Goal: Task Accomplishment & Management: Use online tool/utility

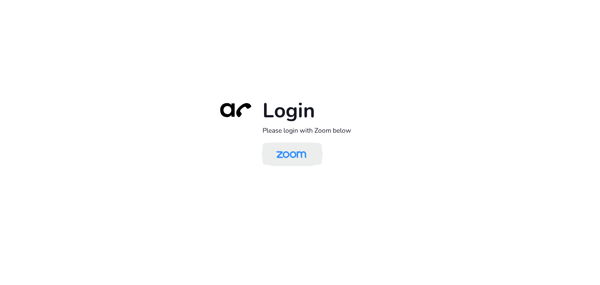
click at [289, 151] on img at bounding box center [291, 154] width 43 height 20
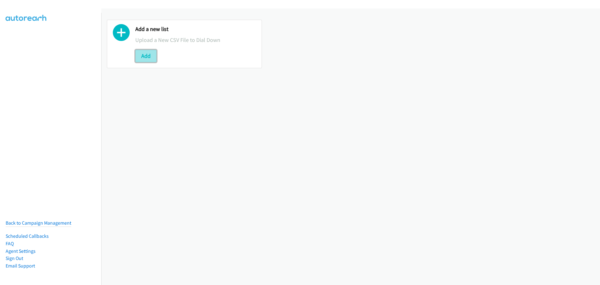
click at [152, 54] on button "Add" at bounding box center [145, 56] width 21 height 12
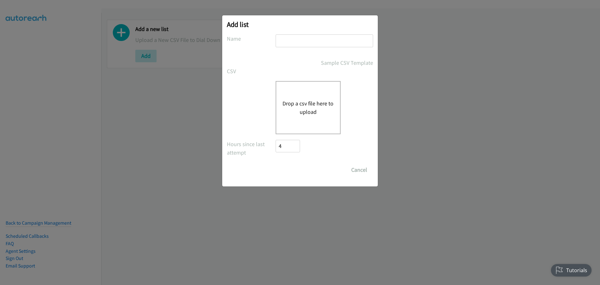
click at [320, 39] on input "text" at bounding box center [324, 40] width 97 height 13
type input "PDK Dell"
click at [305, 113] on button "Drop a csv file here to upload" at bounding box center [307, 107] width 51 height 17
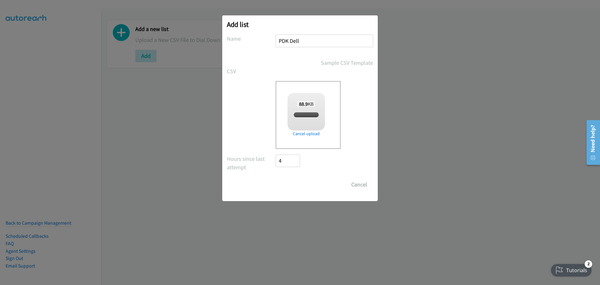
checkbox input "true"
click at [295, 185] on input "Save List" at bounding box center [292, 184] width 33 height 12
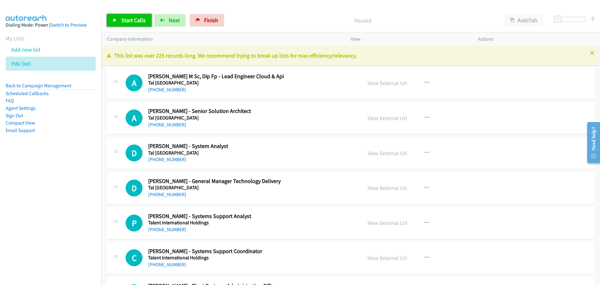
click at [121, 16] on link "Start Calls" at bounding box center [129, 20] width 45 height 12
drag, startPoint x: 123, startPoint y: 13, endPoint x: 122, endPoint y: 18, distance: 5.8
click at [123, 13] on div "Start Calls Pause Next Finish Started AutoTab AutoTab 0" at bounding box center [350, 20] width 499 height 24
click at [122, 19] on span "Pause" at bounding box center [128, 20] width 14 height 7
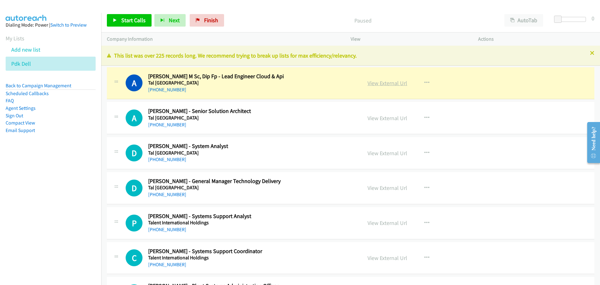
click at [387, 84] on link "View External Url" at bounding box center [387, 82] width 40 height 7
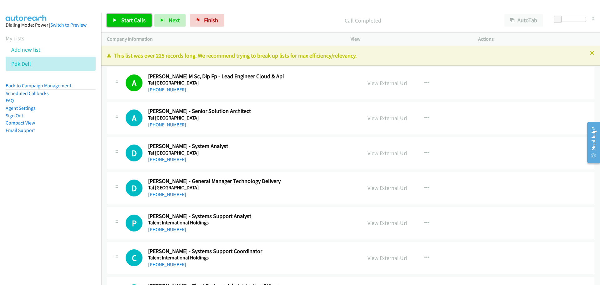
click at [128, 17] on span "Start Calls" at bounding box center [133, 20] width 24 height 7
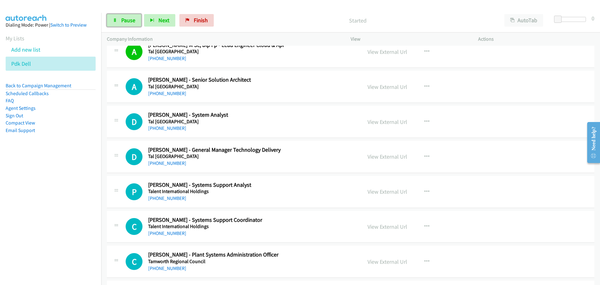
drag, startPoint x: 124, startPoint y: 21, endPoint x: 108, endPoint y: 32, distance: 19.9
click at [124, 21] on span "Pause" at bounding box center [128, 20] width 14 height 7
click at [139, 19] on span "Start Calls" at bounding box center [133, 20] width 24 height 7
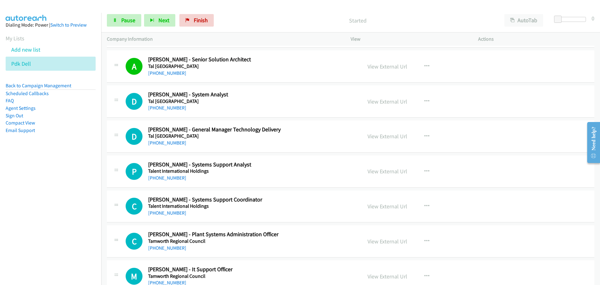
scroll to position [62, 0]
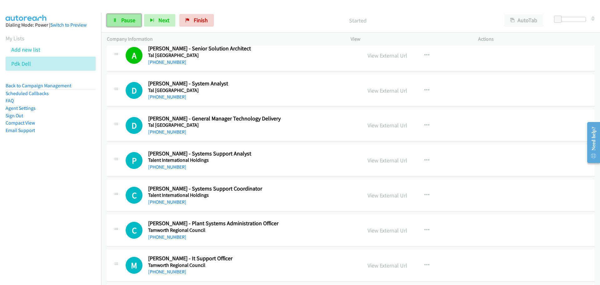
click at [119, 18] on link "Pause" at bounding box center [124, 20] width 34 height 12
click at [127, 22] on span "Start Calls" at bounding box center [133, 20] width 24 height 7
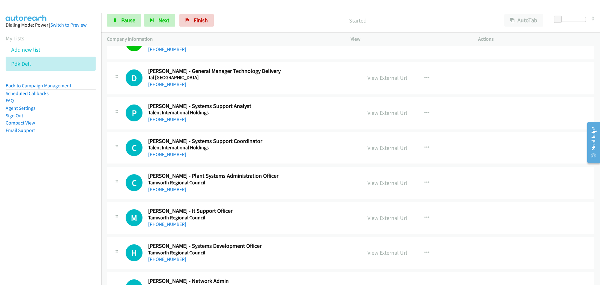
scroll to position [125, 0]
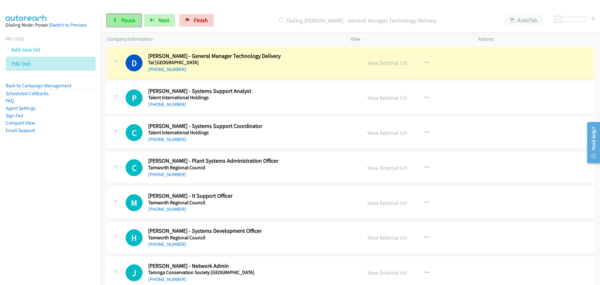
click at [123, 18] on span "Pause" at bounding box center [128, 20] width 14 height 7
click at [385, 62] on link "View External Url" at bounding box center [387, 62] width 40 height 7
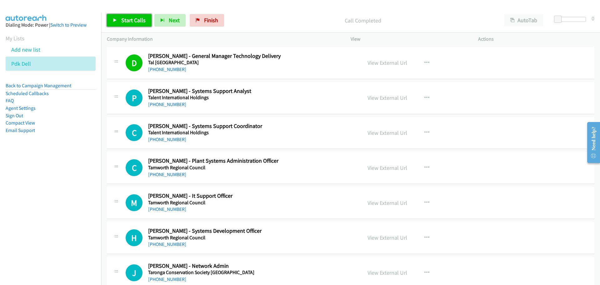
click at [136, 22] on span "Start Calls" at bounding box center [133, 20] width 24 height 7
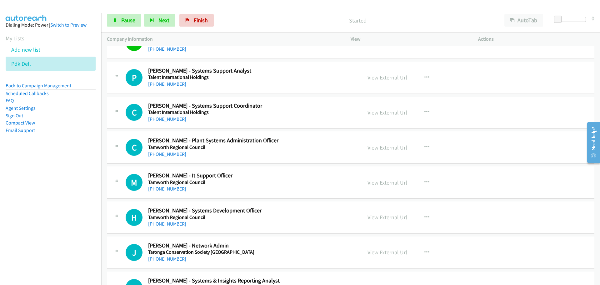
scroll to position [156, 0]
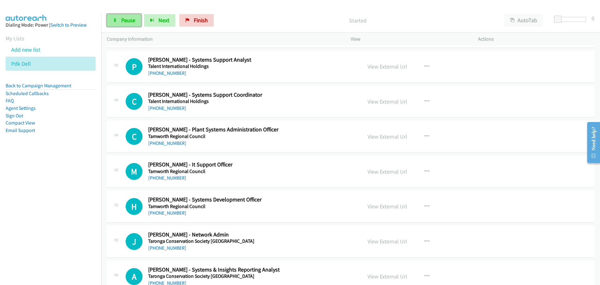
click at [135, 18] on span "Pause" at bounding box center [128, 20] width 14 height 7
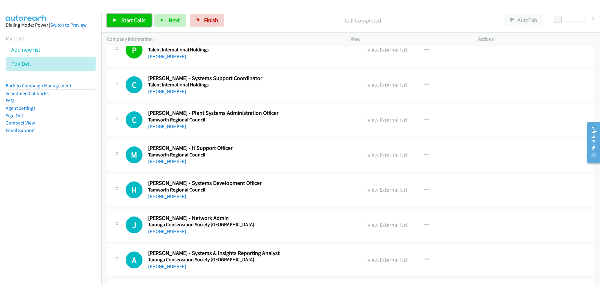
scroll to position [187, 0]
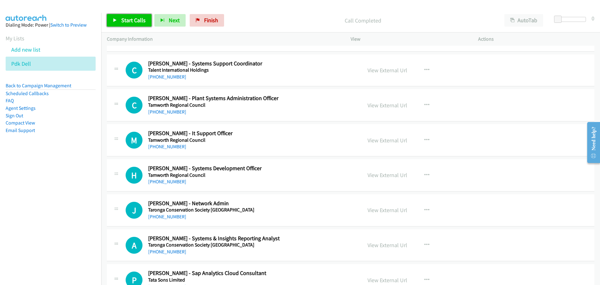
click at [143, 18] on span "Start Calls" at bounding box center [133, 20] width 24 height 7
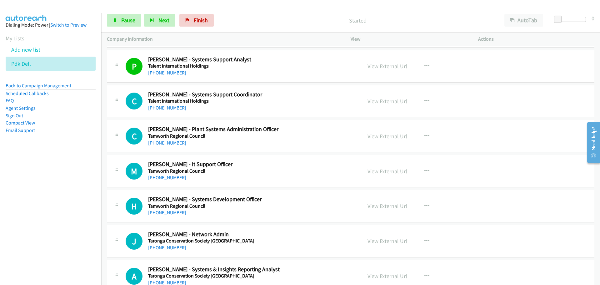
scroll to position [156, 0]
click at [133, 21] on span "Pause" at bounding box center [128, 20] width 14 height 7
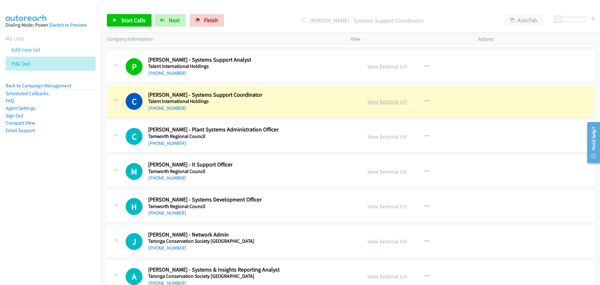
click at [391, 98] on link "View External Url" at bounding box center [387, 101] width 40 height 7
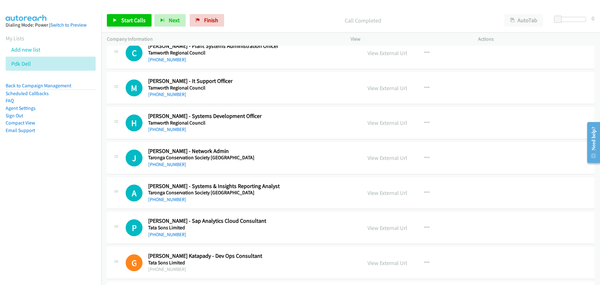
scroll to position [250, 0]
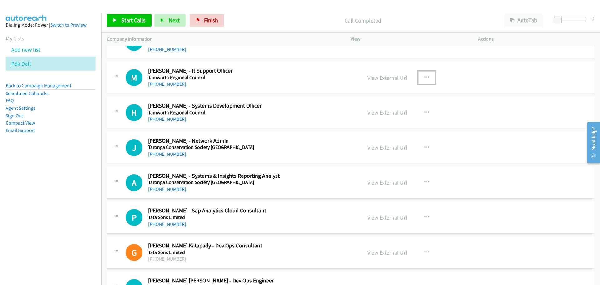
click at [426, 75] on icon "button" at bounding box center [426, 77] width 5 height 5
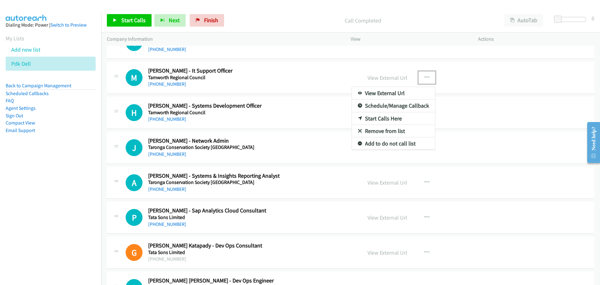
click at [383, 119] on link "Start Calls Here" at bounding box center [393, 118] width 83 height 12
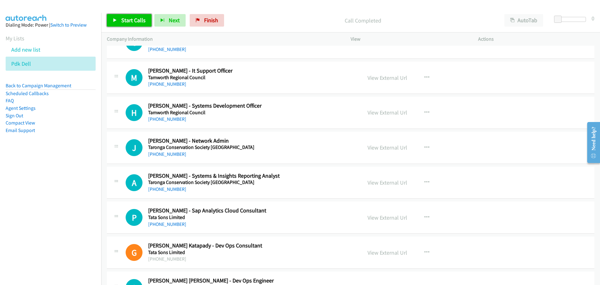
click at [131, 19] on span "Start Calls" at bounding box center [133, 20] width 24 height 7
click at [132, 19] on span "Pause" at bounding box center [128, 20] width 14 height 7
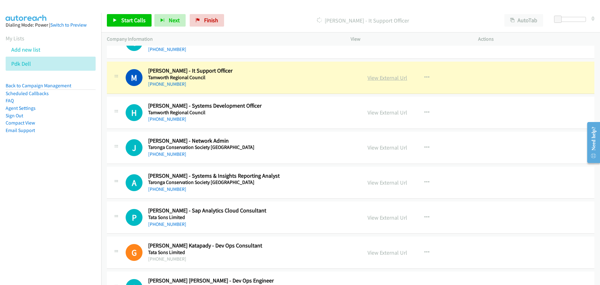
click at [388, 77] on link "View External Url" at bounding box center [387, 77] width 40 height 7
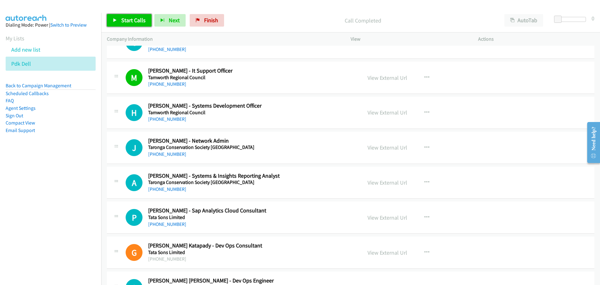
click at [131, 24] on link "Start Calls" at bounding box center [129, 20] width 45 height 12
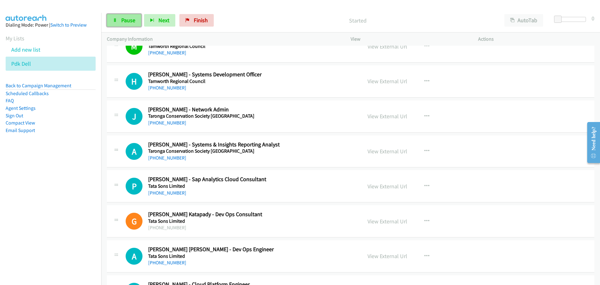
click at [133, 16] on link "Pause" at bounding box center [124, 20] width 34 height 12
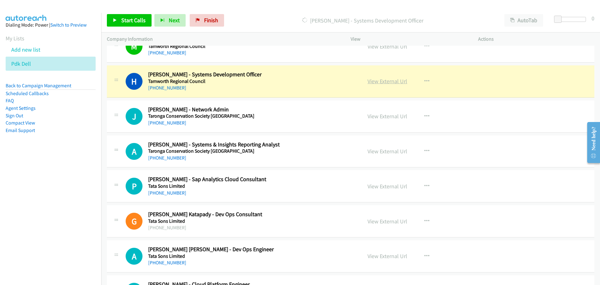
click at [391, 83] on link "View External Url" at bounding box center [387, 80] width 40 height 7
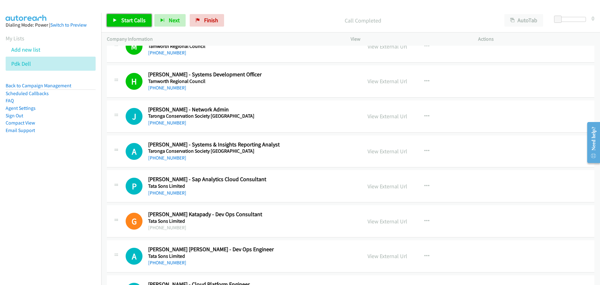
click at [137, 19] on span "Start Calls" at bounding box center [133, 20] width 24 height 7
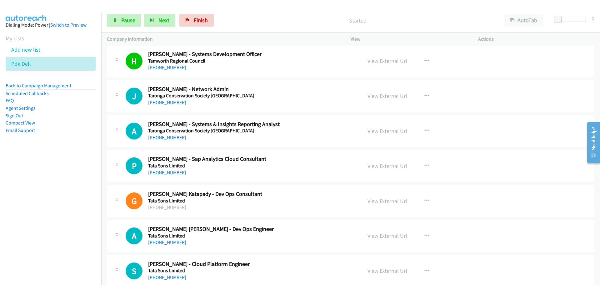
scroll to position [312, 0]
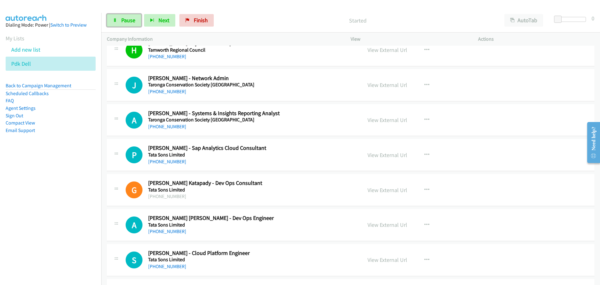
drag, startPoint x: 124, startPoint y: 21, endPoint x: 119, endPoint y: 29, distance: 9.5
click at [124, 21] on span "Pause" at bounding box center [128, 20] width 14 height 7
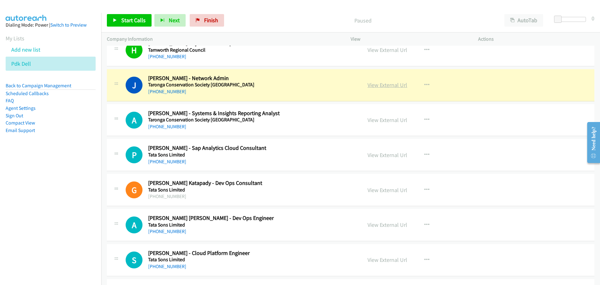
click at [379, 85] on link "View External Url" at bounding box center [387, 84] width 40 height 7
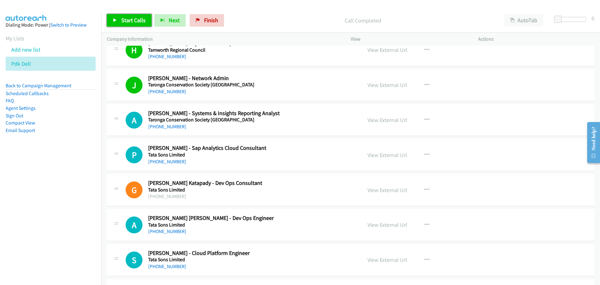
click at [144, 22] on span "Start Calls" at bounding box center [133, 20] width 24 height 7
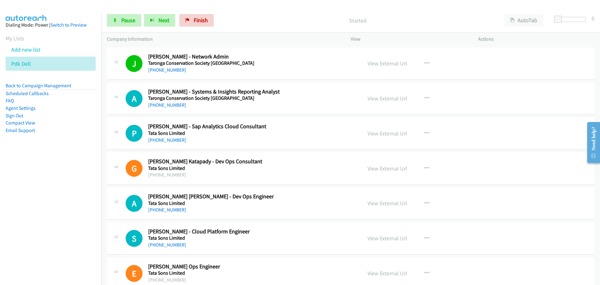
scroll to position [344, 0]
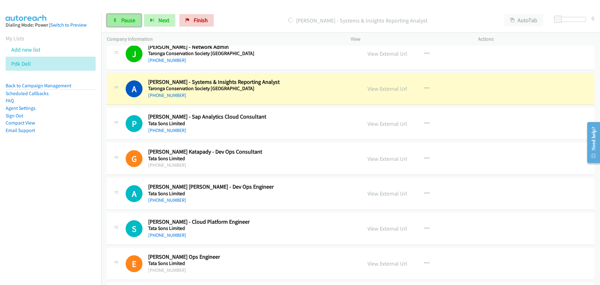
click at [126, 19] on span "Pause" at bounding box center [128, 20] width 14 height 7
click at [389, 88] on link "View External Url" at bounding box center [387, 88] width 40 height 7
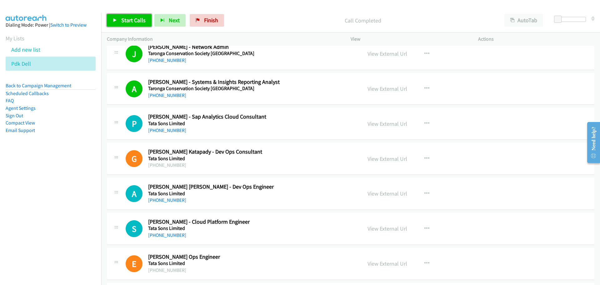
click at [132, 18] on span "Start Calls" at bounding box center [133, 20] width 24 height 7
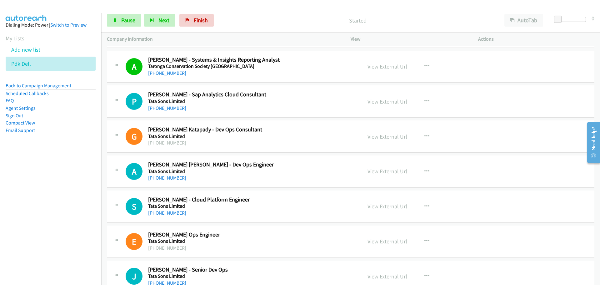
scroll to position [406, 0]
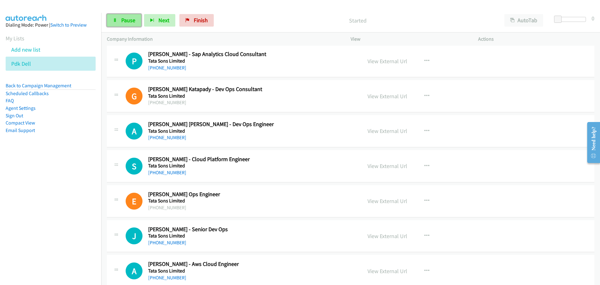
click at [126, 22] on span "Pause" at bounding box center [128, 20] width 14 height 7
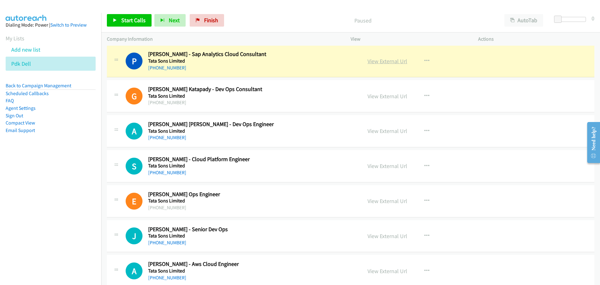
click at [386, 62] on link "View External Url" at bounding box center [387, 60] width 40 height 7
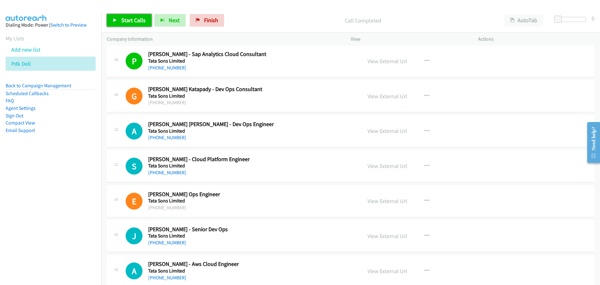
drag, startPoint x: 137, startPoint y: 20, endPoint x: 122, endPoint y: 29, distance: 16.6
click at [137, 20] on span "Start Calls" at bounding box center [133, 20] width 24 height 7
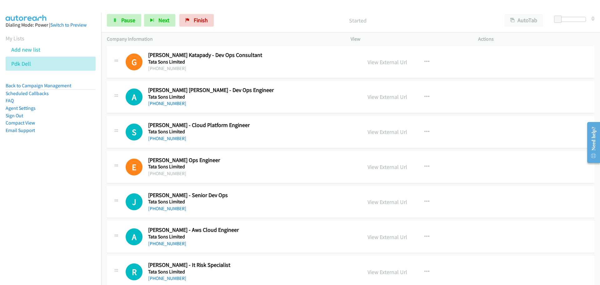
scroll to position [469, 0]
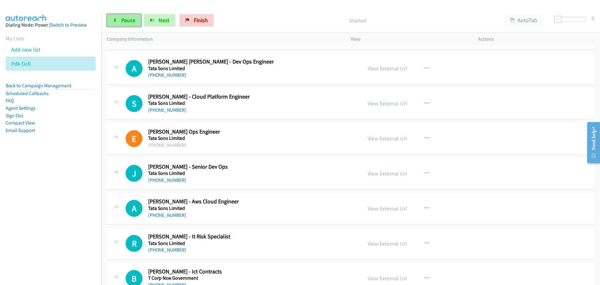
click at [122, 20] on span "Pause" at bounding box center [128, 20] width 14 height 7
click at [127, 21] on span "Start Calls" at bounding box center [133, 20] width 24 height 7
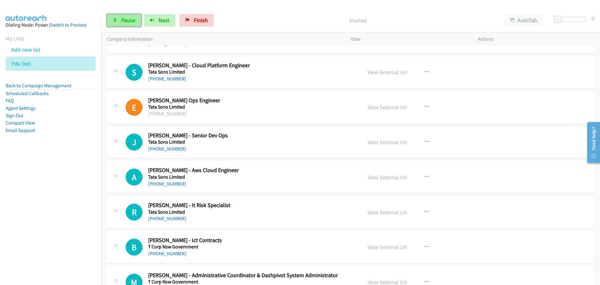
click at [130, 19] on span "Pause" at bounding box center [128, 20] width 14 height 7
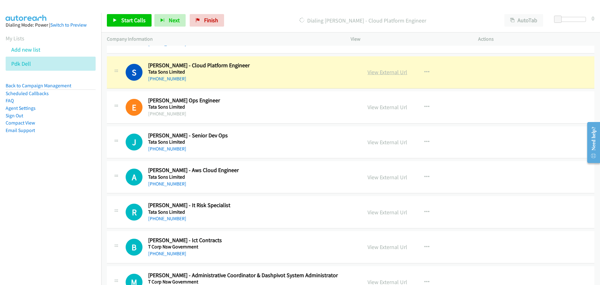
click at [387, 73] on link "View External Url" at bounding box center [387, 71] width 40 height 7
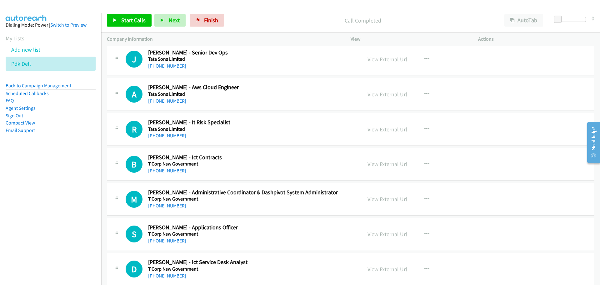
scroll to position [594, 0]
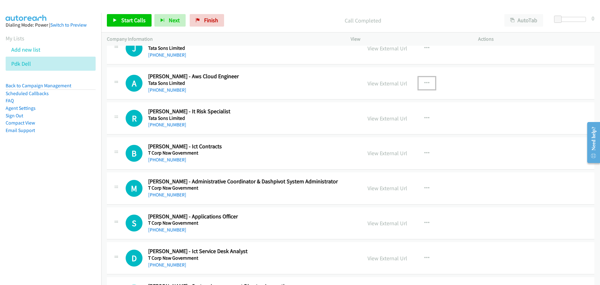
click at [426, 81] on icon "button" at bounding box center [426, 83] width 5 height 5
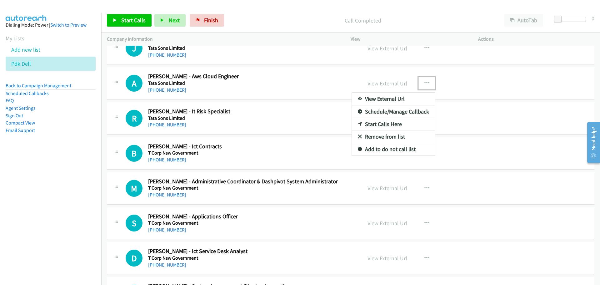
click at [385, 122] on link "Start Calls Here" at bounding box center [393, 124] width 83 height 12
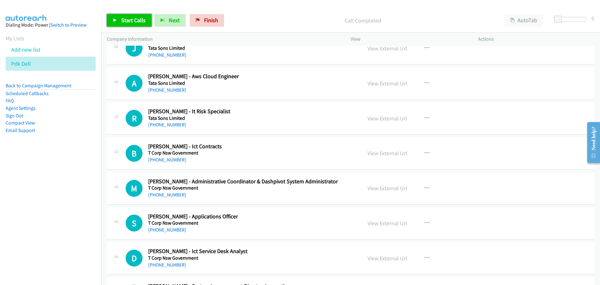
click at [140, 21] on span "Start Calls" at bounding box center [133, 20] width 24 height 7
click at [127, 14] on link "Pause" at bounding box center [124, 20] width 34 height 12
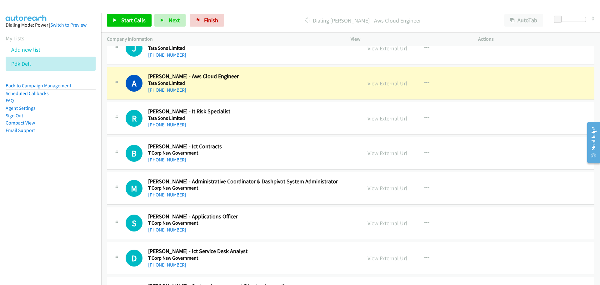
click at [391, 82] on link "View External Url" at bounding box center [387, 83] width 40 height 7
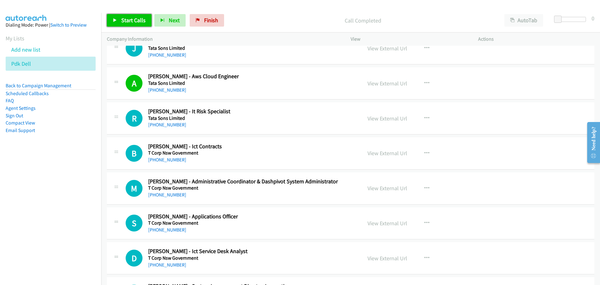
click at [135, 17] on span "Start Calls" at bounding box center [133, 20] width 24 height 7
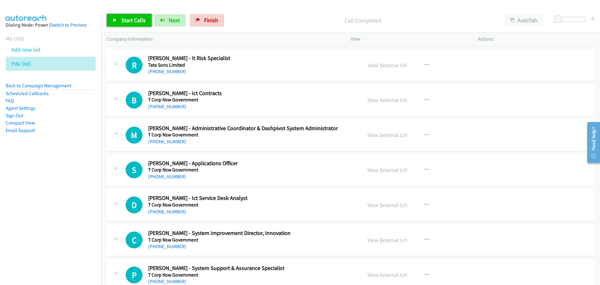
scroll to position [656, 0]
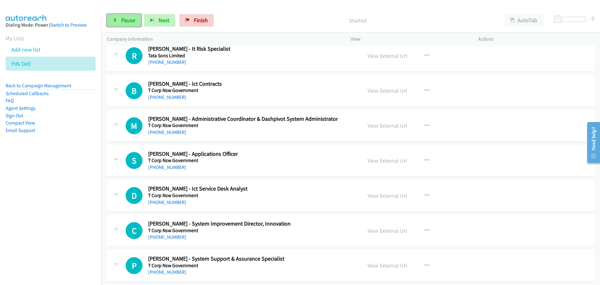
click at [127, 21] on span "Pause" at bounding box center [128, 20] width 14 height 7
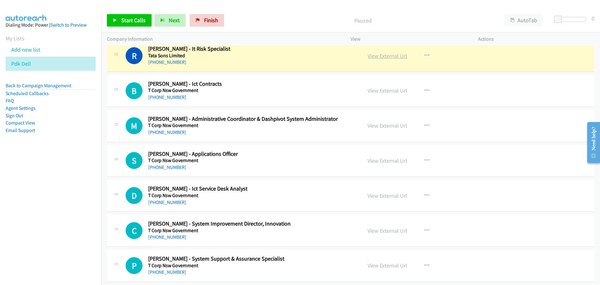
click at [385, 55] on link "View External Url" at bounding box center [387, 55] width 40 height 7
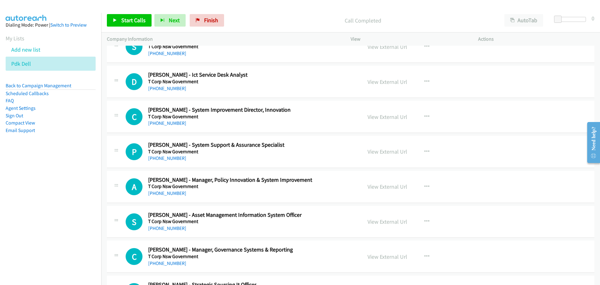
scroll to position [781, 0]
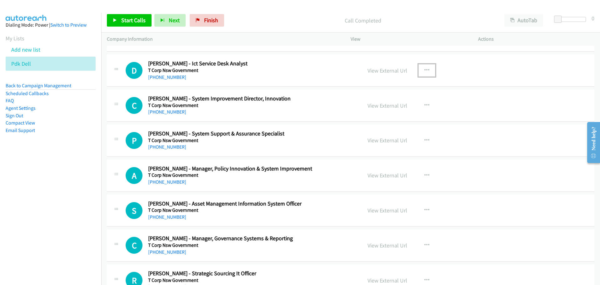
click at [424, 68] on icon "button" at bounding box center [426, 70] width 5 height 5
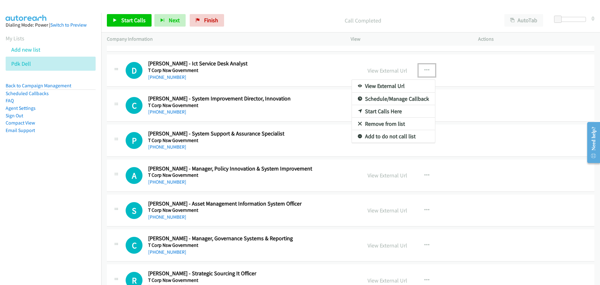
click at [383, 112] on link "Start Calls Here" at bounding box center [393, 111] width 83 height 12
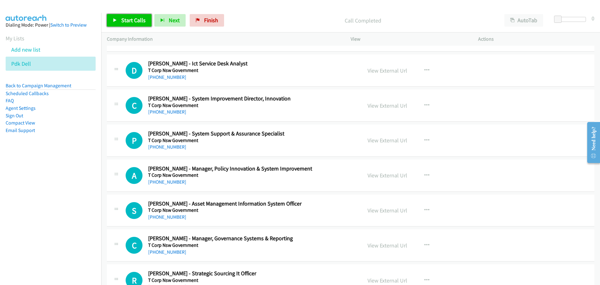
click at [135, 17] on span "Start Calls" at bounding box center [133, 20] width 24 height 7
click at [131, 23] on span "Pause" at bounding box center [128, 20] width 14 height 7
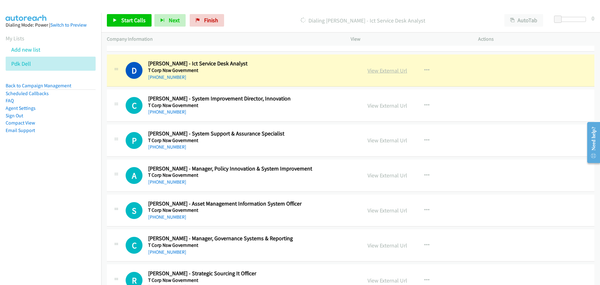
click at [397, 71] on link "View External Url" at bounding box center [387, 70] width 40 height 7
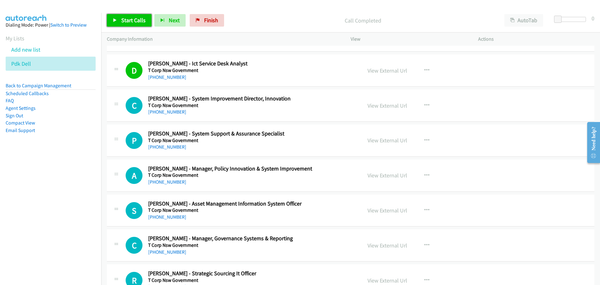
click at [134, 23] on span "Start Calls" at bounding box center [133, 20] width 24 height 7
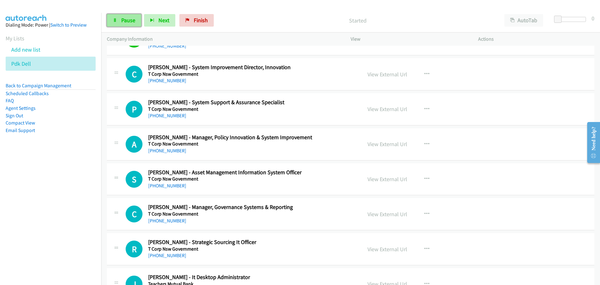
click at [128, 19] on span "Pause" at bounding box center [128, 20] width 14 height 7
click at [125, 18] on span "Start Calls" at bounding box center [133, 20] width 24 height 7
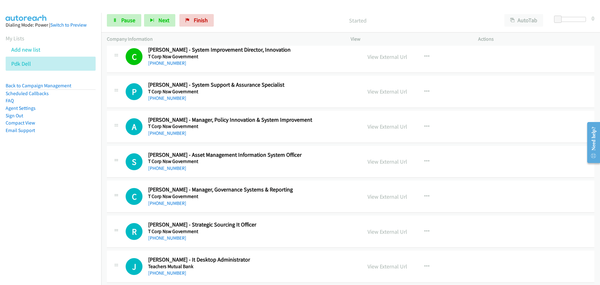
scroll to position [844, 0]
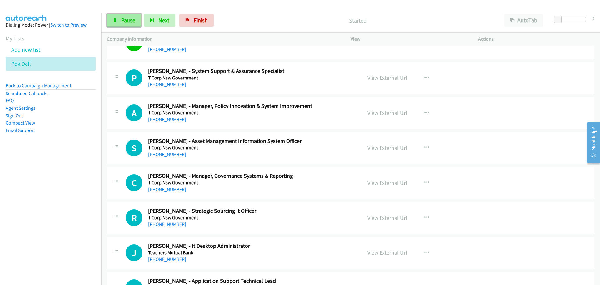
click at [118, 25] on link "Pause" at bounding box center [124, 20] width 34 height 12
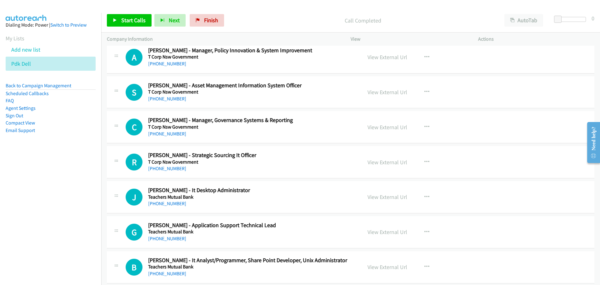
scroll to position [906, 0]
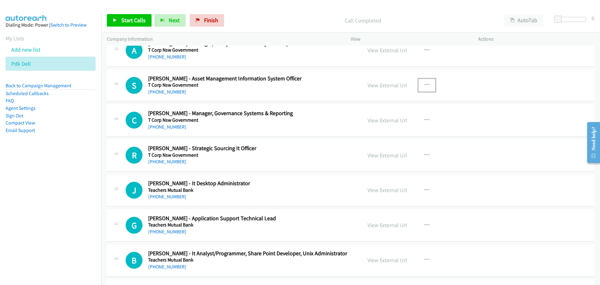
click at [424, 82] on icon "button" at bounding box center [426, 84] width 5 height 5
click at [367, 125] on link "Start Calls Here" at bounding box center [393, 126] width 83 height 12
click at [134, 24] on link "Start Calls" at bounding box center [129, 20] width 45 height 12
click at [136, 24] on link "Pause" at bounding box center [124, 20] width 34 height 12
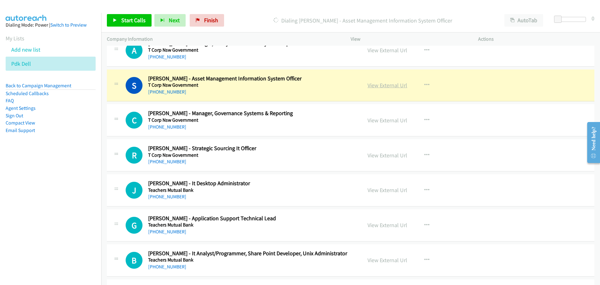
click at [391, 86] on link "View External Url" at bounding box center [387, 85] width 40 height 7
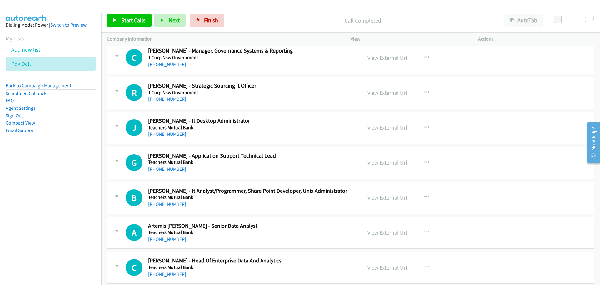
scroll to position [1000, 0]
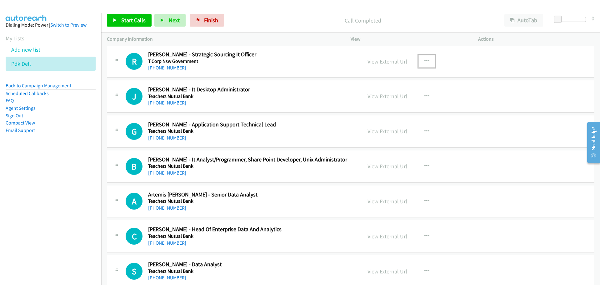
click at [424, 57] on button "button" at bounding box center [426, 61] width 17 height 12
click at [382, 101] on link "Start Calls Here" at bounding box center [393, 102] width 83 height 12
click at [138, 22] on span "Start Calls" at bounding box center [133, 20] width 24 height 7
click at [132, 19] on span "Pause" at bounding box center [128, 20] width 14 height 7
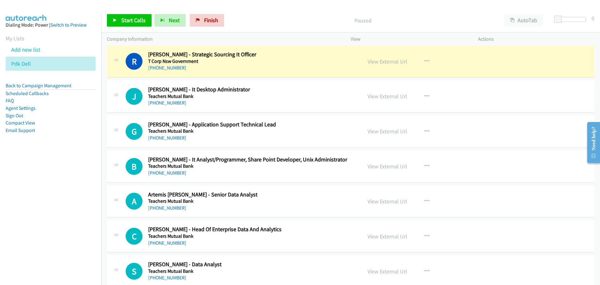
click at [391, 65] on div "View External Url" at bounding box center [387, 61] width 40 height 8
click at [392, 62] on link "View External Url" at bounding box center [387, 61] width 40 height 7
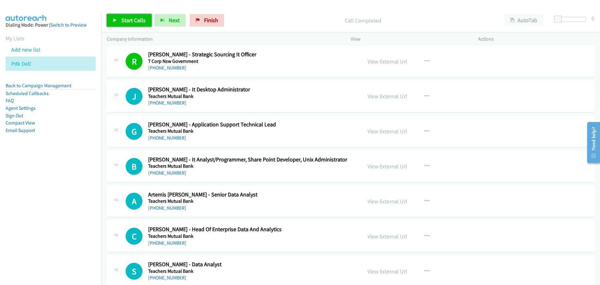
click at [137, 20] on span "Start Calls" at bounding box center [133, 20] width 24 height 7
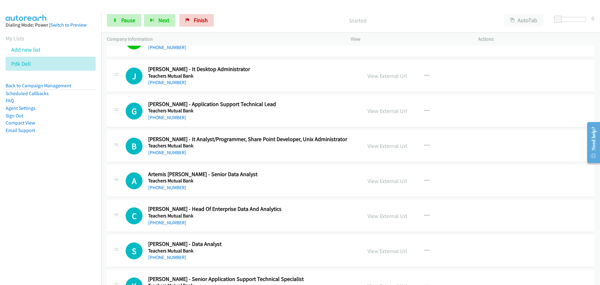
scroll to position [1031, 0]
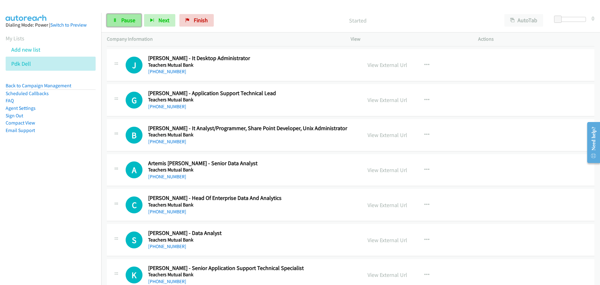
drag, startPoint x: 129, startPoint y: 15, endPoint x: 122, endPoint y: 17, distance: 7.0
click at [129, 15] on link "Pause" at bounding box center [124, 20] width 34 height 12
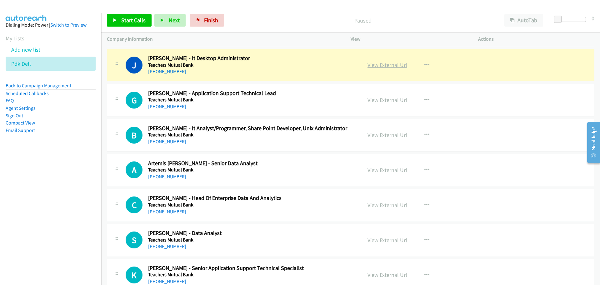
click at [398, 62] on link "View External Url" at bounding box center [387, 64] width 40 height 7
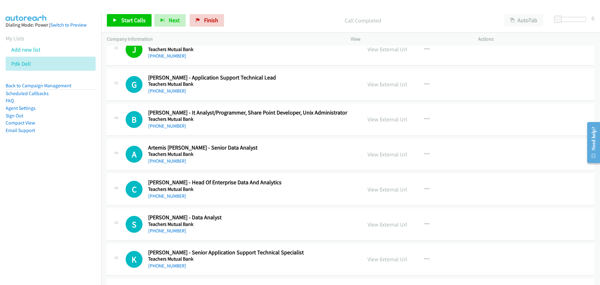
scroll to position [1062, 0]
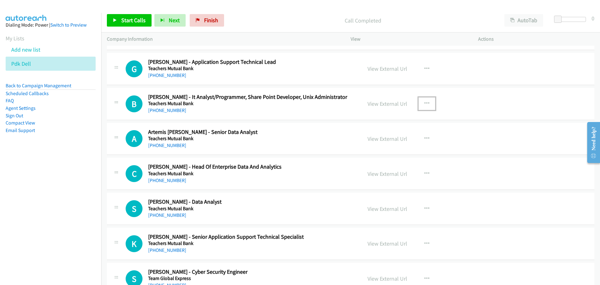
click at [424, 101] on icon "button" at bounding box center [426, 103] width 5 height 5
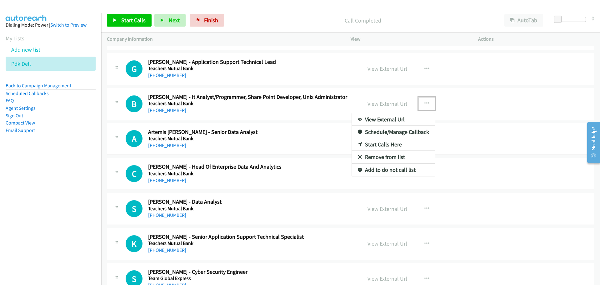
click at [380, 142] on link "Start Calls Here" at bounding box center [393, 144] width 83 height 12
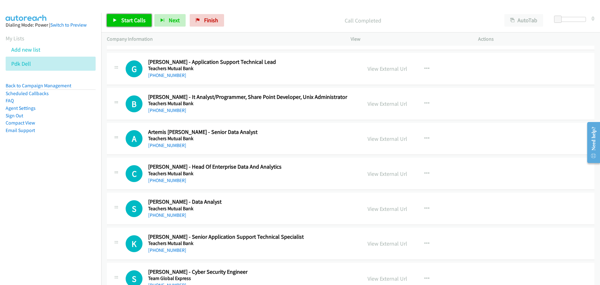
click at [136, 16] on link "Start Calls" at bounding box center [129, 20] width 45 height 12
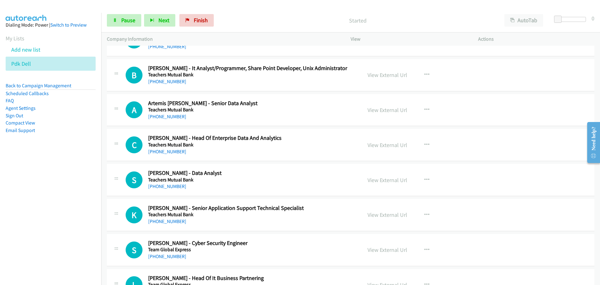
scroll to position [1094, 0]
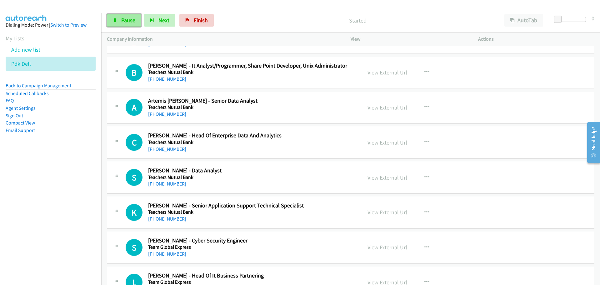
drag, startPoint x: 126, startPoint y: 16, endPoint x: 125, endPoint y: 23, distance: 7.3
click at [126, 16] on link "Pause" at bounding box center [124, 20] width 34 height 12
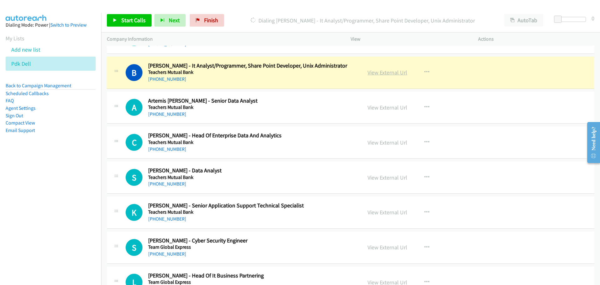
click at [389, 74] on link "View External Url" at bounding box center [387, 72] width 40 height 7
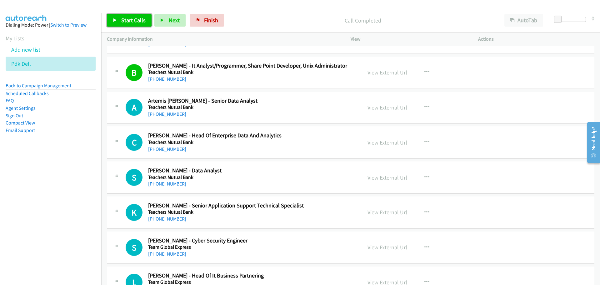
click at [140, 24] on link "Start Calls" at bounding box center [129, 20] width 45 height 12
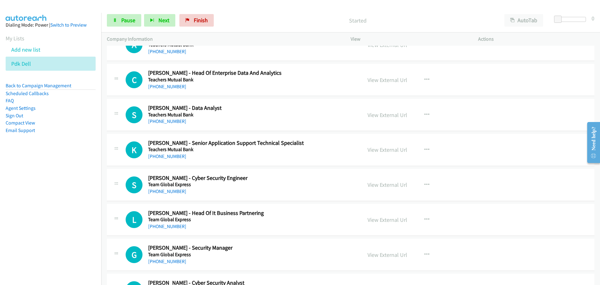
scroll to position [1125, 0]
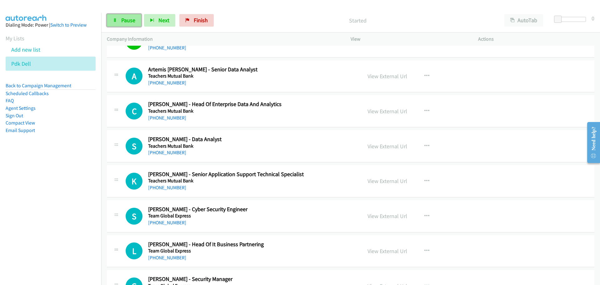
click at [127, 22] on span "Pause" at bounding box center [128, 20] width 14 height 7
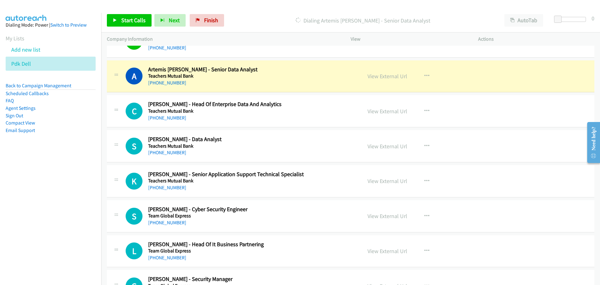
click at [387, 80] on div "View External Url" at bounding box center [387, 76] width 40 height 8
click at [383, 75] on link "View External Url" at bounding box center [387, 75] width 40 height 7
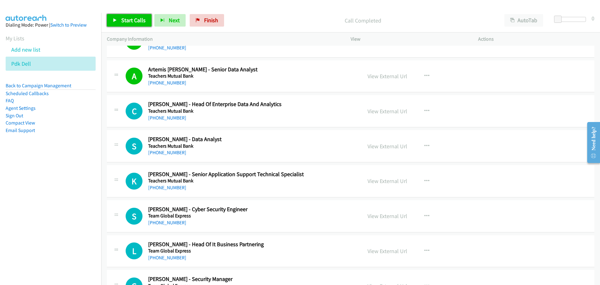
click at [132, 20] on span "Start Calls" at bounding box center [133, 20] width 24 height 7
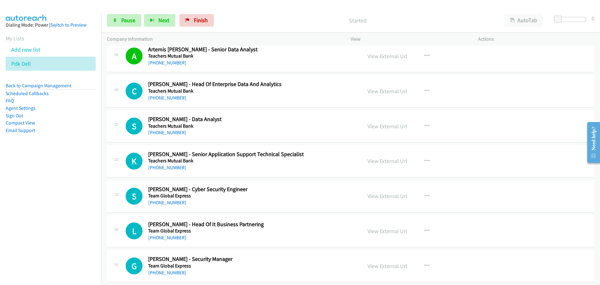
scroll to position [1156, 0]
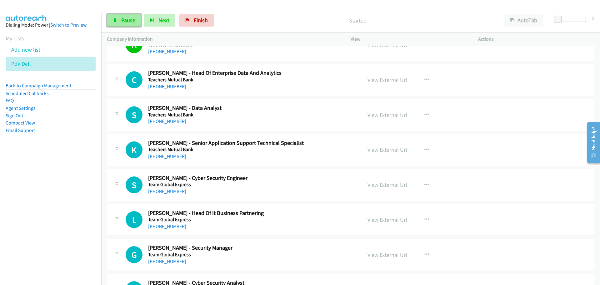
click at [129, 14] on link "Pause" at bounding box center [124, 20] width 34 height 12
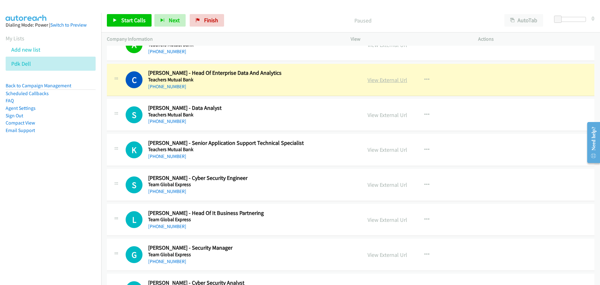
click at [386, 76] on link "View External Url" at bounding box center [387, 79] width 40 height 7
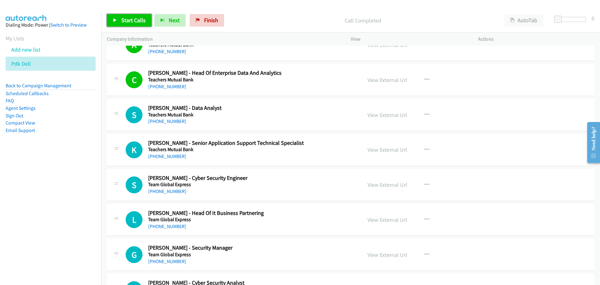
click at [139, 24] on link "Start Calls" at bounding box center [129, 20] width 45 height 12
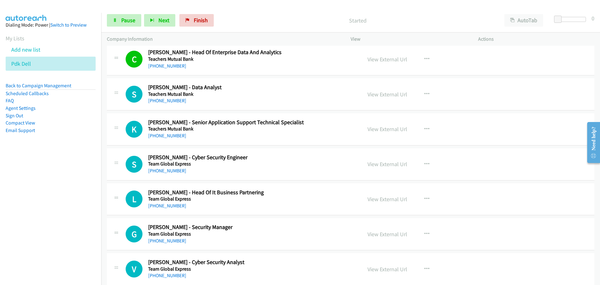
scroll to position [1187, 0]
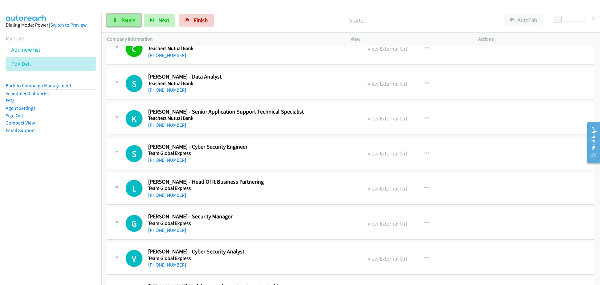
click at [126, 16] on link "Pause" at bounding box center [124, 20] width 34 height 12
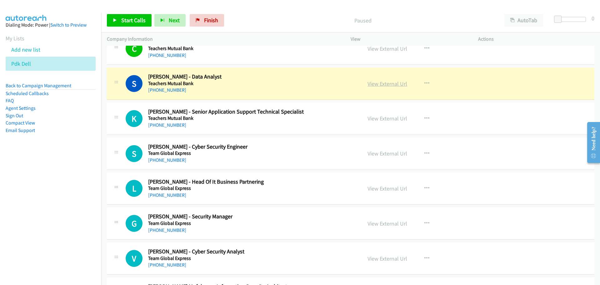
click at [387, 85] on link "View External Url" at bounding box center [387, 83] width 40 height 7
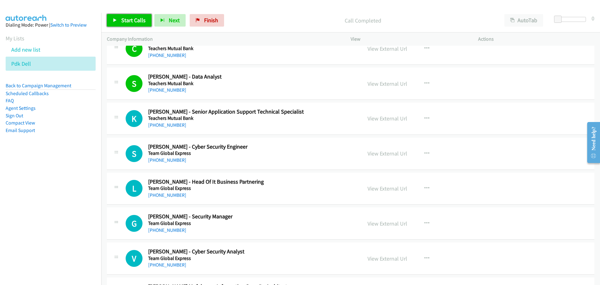
click at [123, 24] on link "Start Calls" at bounding box center [129, 20] width 45 height 12
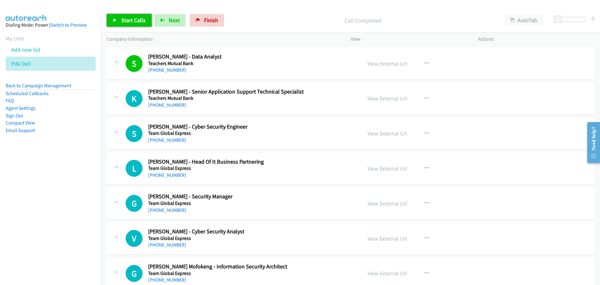
scroll to position [1219, 0]
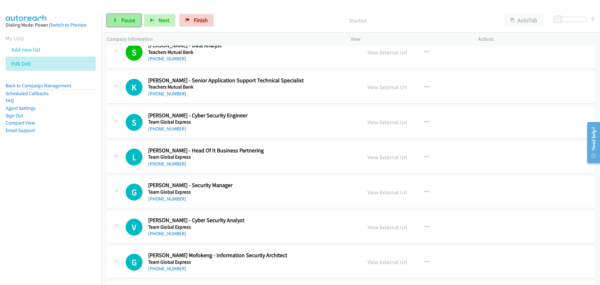
click at [129, 24] on link "Pause" at bounding box center [124, 20] width 34 height 12
drag, startPoint x: 141, startPoint y: 24, endPoint x: 147, endPoint y: 31, distance: 9.8
click at [141, 24] on link "Start Calls" at bounding box center [129, 20] width 45 height 12
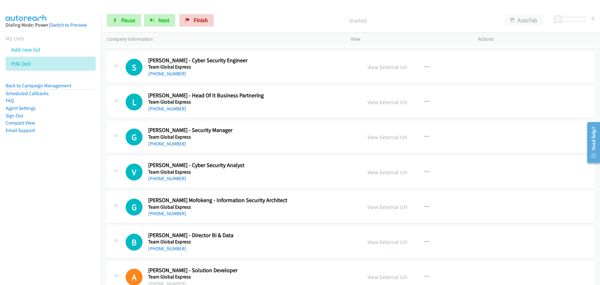
scroll to position [1281, 0]
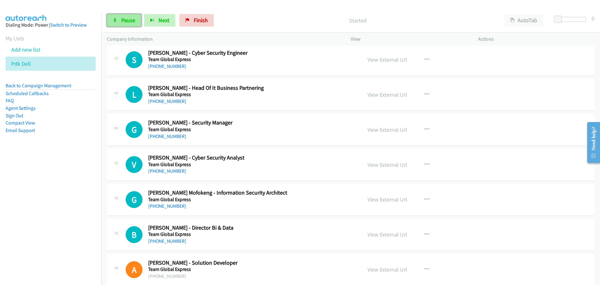
drag, startPoint x: 130, startPoint y: 16, endPoint x: 127, endPoint y: 19, distance: 3.8
click at [130, 16] on link "Pause" at bounding box center [124, 20] width 34 height 12
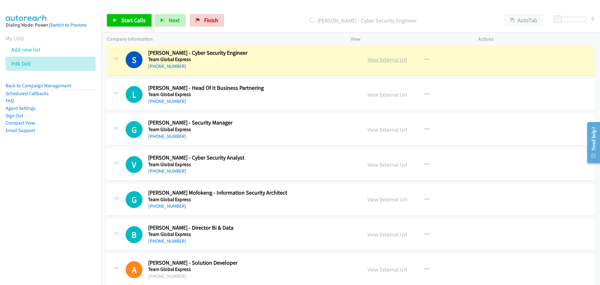
click at [389, 61] on link "View External Url" at bounding box center [387, 59] width 40 height 7
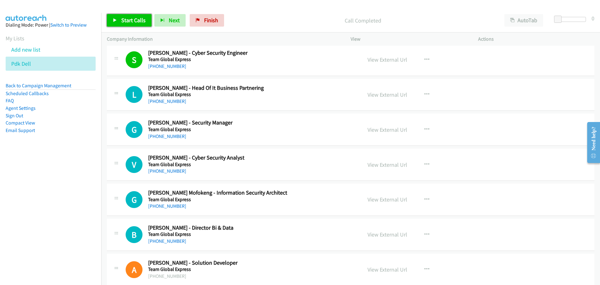
click at [135, 20] on span "Start Calls" at bounding box center [133, 20] width 24 height 7
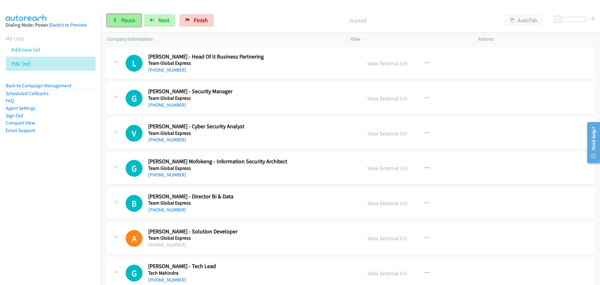
click at [119, 17] on link "Pause" at bounding box center [124, 20] width 34 height 12
click at [134, 22] on span "Start Calls" at bounding box center [133, 20] width 24 height 7
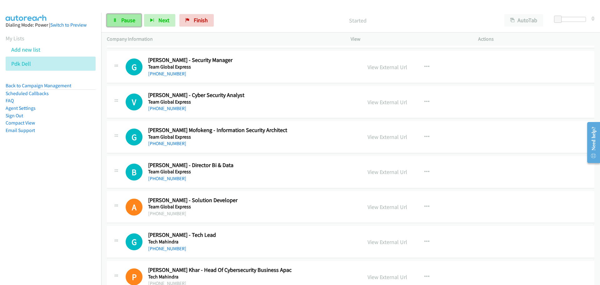
click at [125, 22] on span "Pause" at bounding box center [128, 20] width 14 height 7
click at [136, 20] on span "Start Calls" at bounding box center [133, 20] width 24 height 7
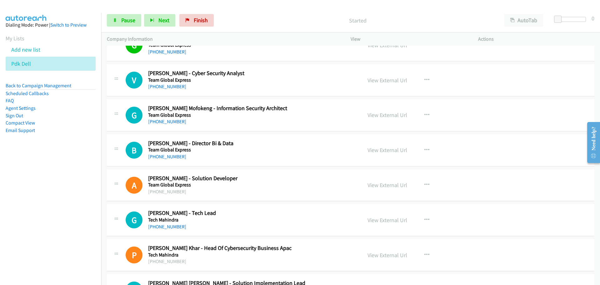
scroll to position [1375, 0]
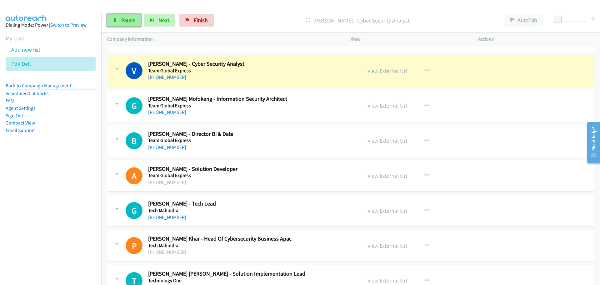
click at [136, 23] on link "Pause" at bounding box center [124, 20] width 34 height 12
click at [394, 71] on link "View External Url" at bounding box center [387, 70] width 40 height 7
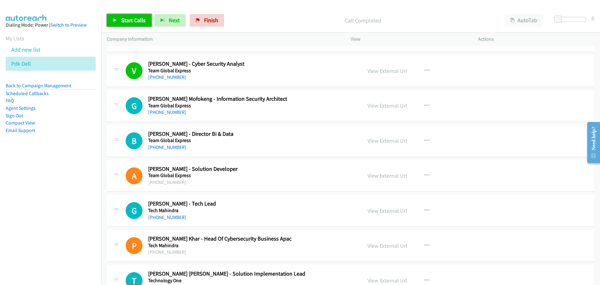
click at [138, 19] on span "Start Calls" at bounding box center [133, 20] width 24 height 7
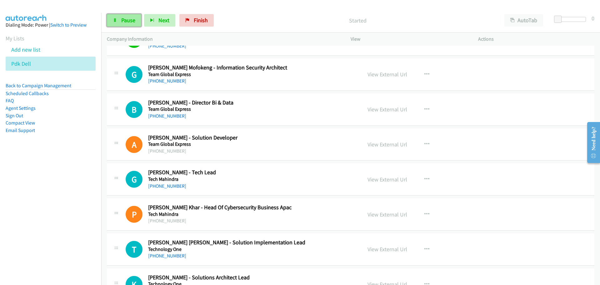
click at [133, 22] on span "Pause" at bounding box center [128, 20] width 14 height 7
click at [141, 20] on span "Start Calls" at bounding box center [133, 20] width 24 height 7
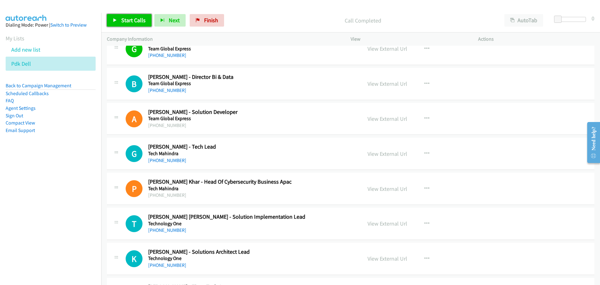
scroll to position [1437, 0]
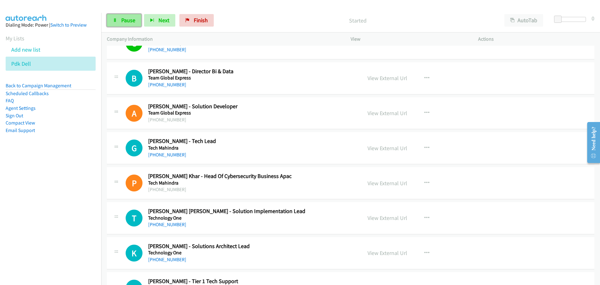
drag, startPoint x: 131, startPoint y: 14, endPoint x: 128, endPoint y: 22, distance: 7.8
click at [131, 14] on link "Pause" at bounding box center [124, 20] width 34 height 12
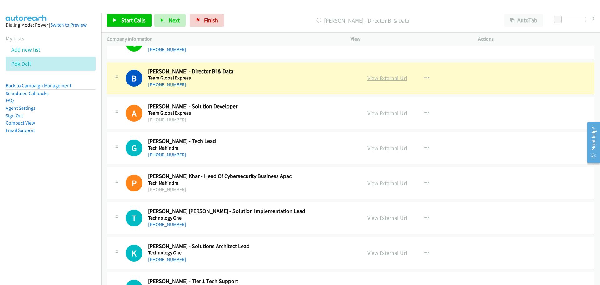
click at [392, 77] on link "View External Url" at bounding box center [387, 77] width 40 height 7
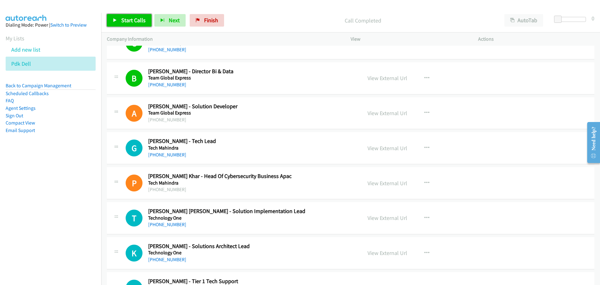
click at [143, 17] on span "Start Calls" at bounding box center [133, 20] width 24 height 7
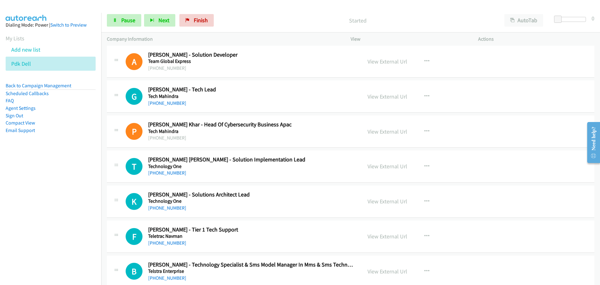
scroll to position [1500, 0]
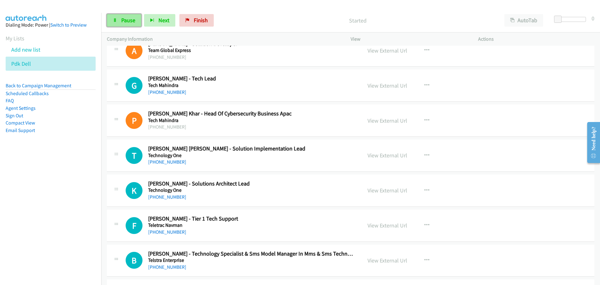
click at [131, 17] on span "Pause" at bounding box center [128, 20] width 14 height 7
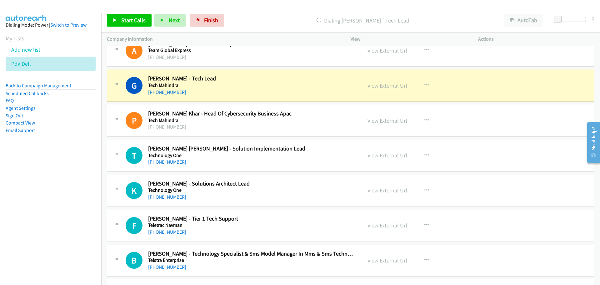
click at [387, 87] on link "View External Url" at bounding box center [387, 85] width 40 height 7
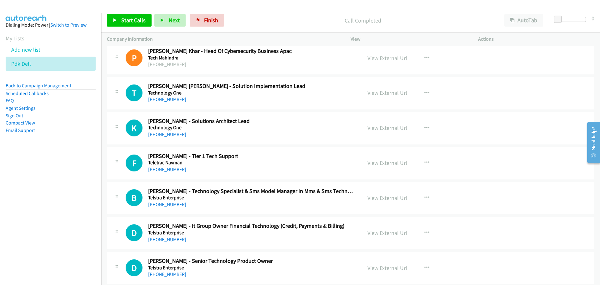
scroll to position [1594, 0]
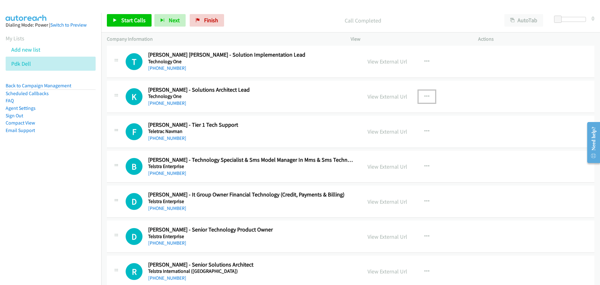
click at [425, 95] on icon "button" at bounding box center [426, 96] width 5 height 5
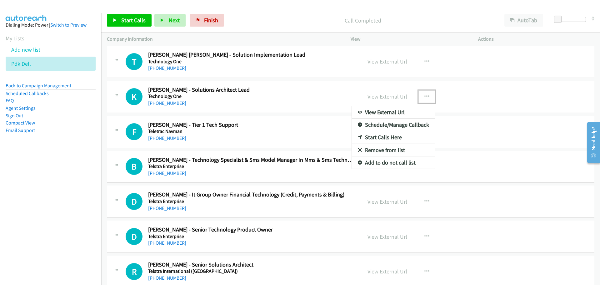
click at [374, 137] on link "Start Calls Here" at bounding box center [393, 137] width 83 height 12
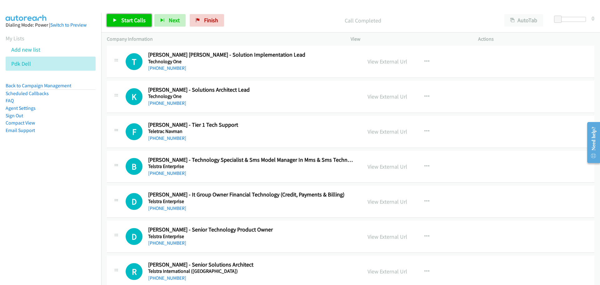
click at [133, 22] on span "Start Calls" at bounding box center [133, 20] width 24 height 7
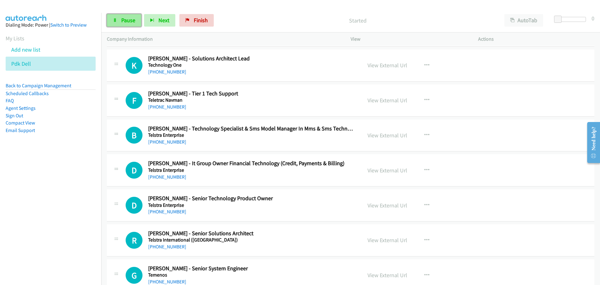
click at [133, 20] on span "Pause" at bounding box center [128, 20] width 14 height 7
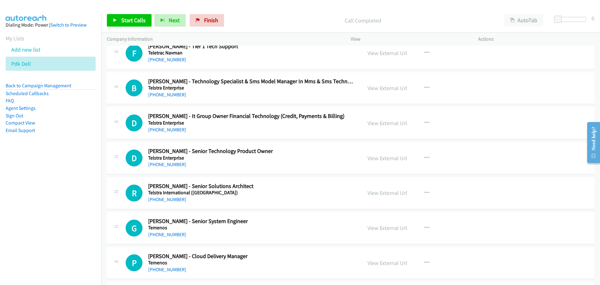
scroll to position [1687, 0]
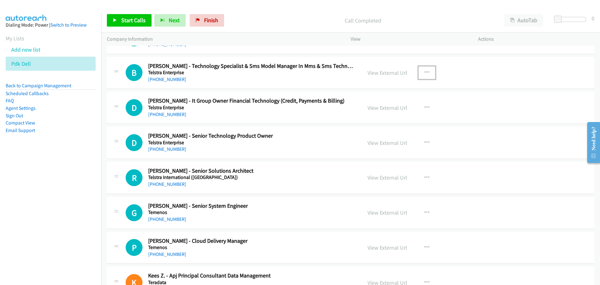
click at [422, 69] on button "button" at bounding box center [426, 72] width 17 height 12
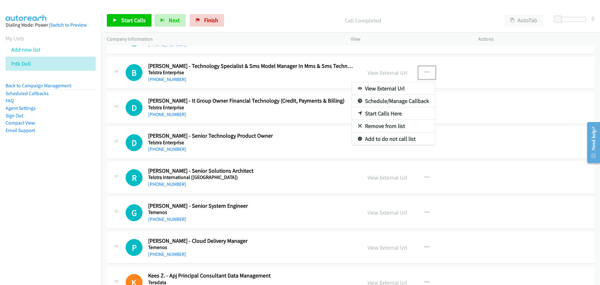
click at [387, 112] on link "Start Calls Here" at bounding box center [393, 113] width 83 height 12
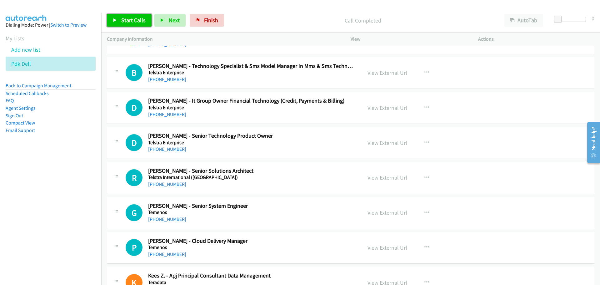
click at [140, 21] on span "Start Calls" at bounding box center [133, 20] width 24 height 7
drag, startPoint x: 132, startPoint y: 24, endPoint x: 127, endPoint y: 30, distance: 7.8
click at [132, 24] on link "Pause" at bounding box center [124, 20] width 34 height 12
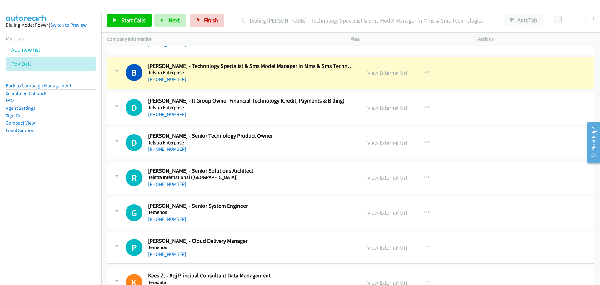
click at [387, 73] on link "View External Url" at bounding box center [387, 72] width 40 height 7
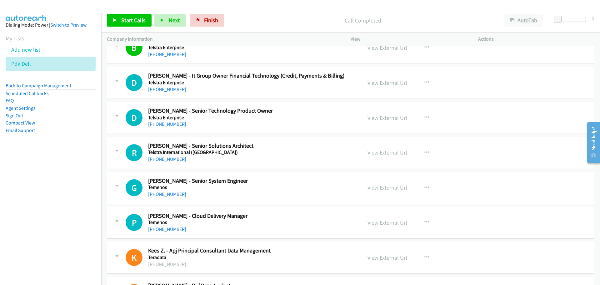
scroll to position [1719, 0]
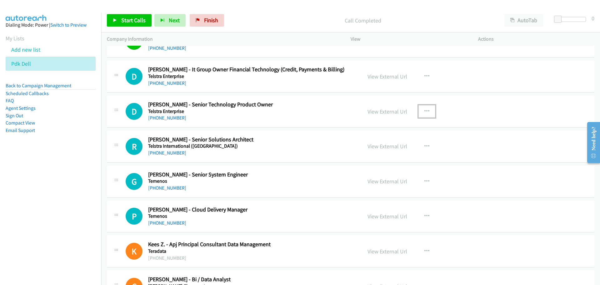
click at [424, 109] on icon "button" at bounding box center [426, 111] width 5 height 5
click at [387, 151] on link "Start Calls Here" at bounding box center [393, 152] width 83 height 12
click at [137, 20] on span "Start Calls" at bounding box center [133, 20] width 24 height 7
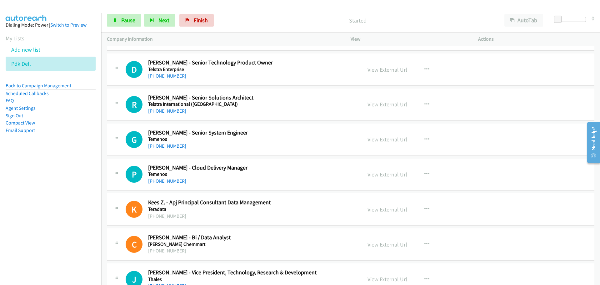
scroll to position [1750, 0]
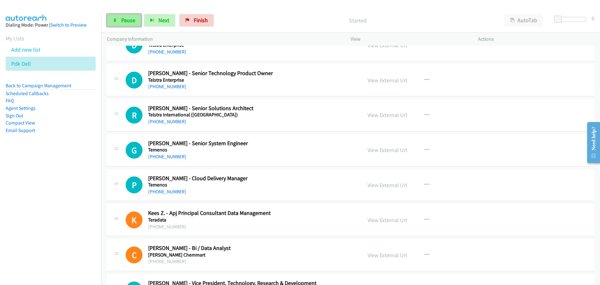
click at [132, 20] on span "Pause" at bounding box center [128, 20] width 14 height 7
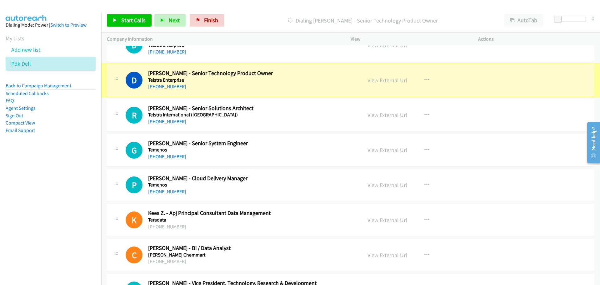
click at [387, 79] on link "View External Url" at bounding box center [387, 80] width 40 height 7
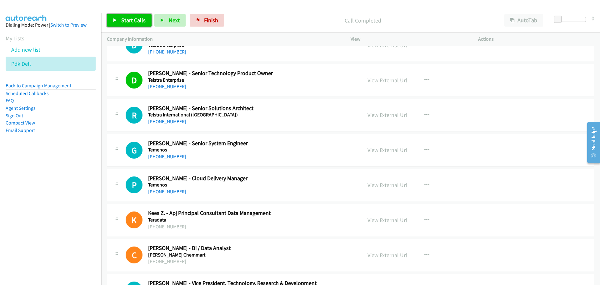
click at [135, 23] on span "Start Calls" at bounding box center [133, 20] width 24 height 7
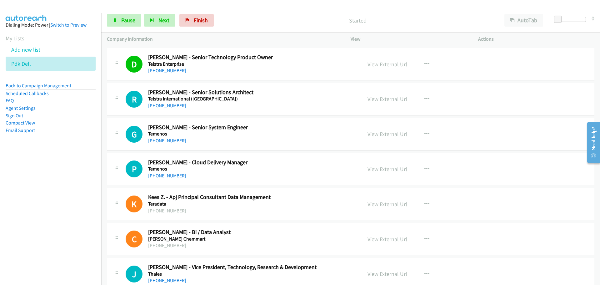
scroll to position [1781, 0]
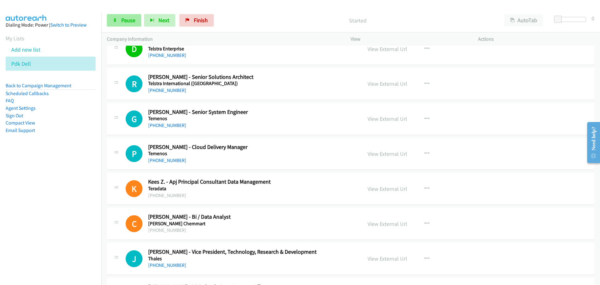
click at [132, 27] on div "Start Calls Pause Next Finish Started AutoTab AutoTab 0" at bounding box center [350, 20] width 499 height 24
click at [132, 22] on span "Pause" at bounding box center [128, 20] width 14 height 7
click at [139, 17] on span "Start Calls" at bounding box center [133, 20] width 24 height 7
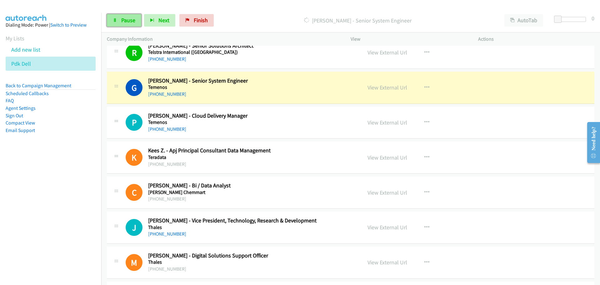
click at [127, 22] on span "Pause" at bounding box center [128, 20] width 14 height 7
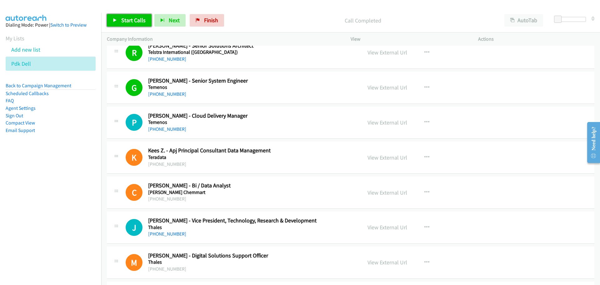
click at [140, 23] on span "Start Calls" at bounding box center [133, 20] width 24 height 7
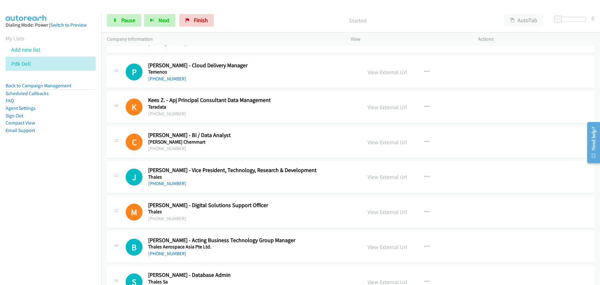
scroll to position [1875, 0]
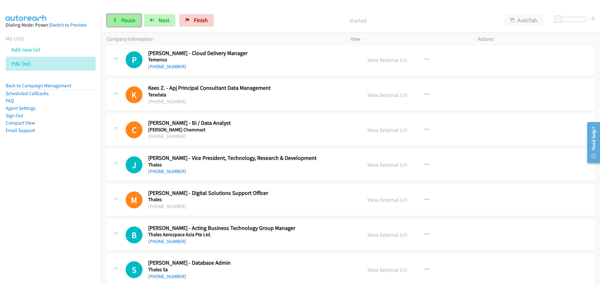
click at [136, 19] on link "Pause" at bounding box center [124, 20] width 34 height 12
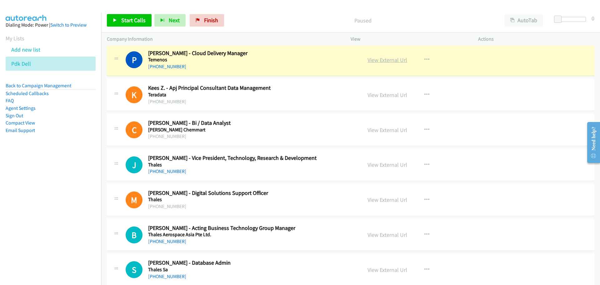
click at [385, 60] on link "View External Url" at bounding box center [387, 59] width 40 height 7
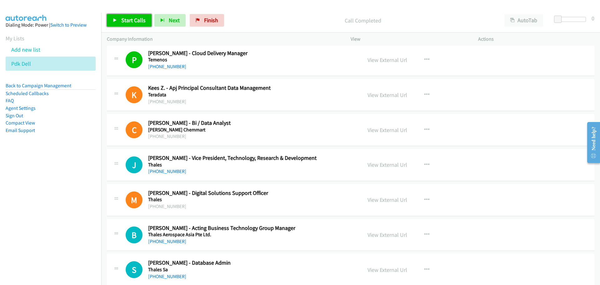
click at [129, 15] on link "Start Calls" at bounding box center [129, 20] width 45 height 12
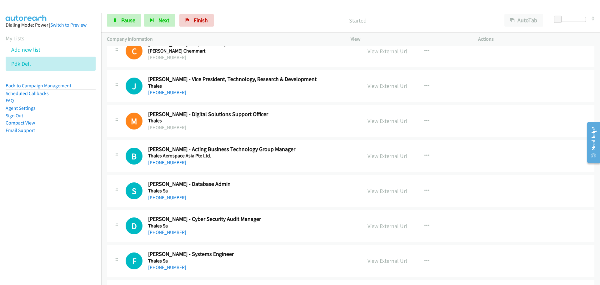
scroll to position [1969, 0]
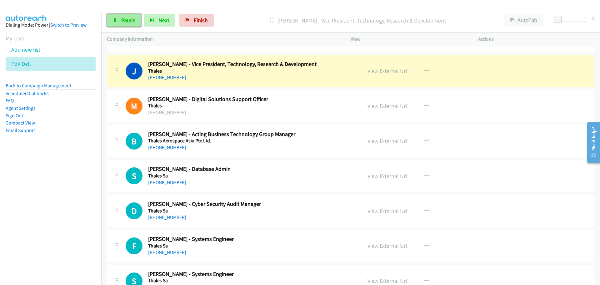
drag, startPoint x: 118, startPoint y: 16, endPoint x: 112, endPoint y: 23, distance: 8.8
click at [118, 16] on link "Pause" at bounding box center [124, 20] width 34 height 12
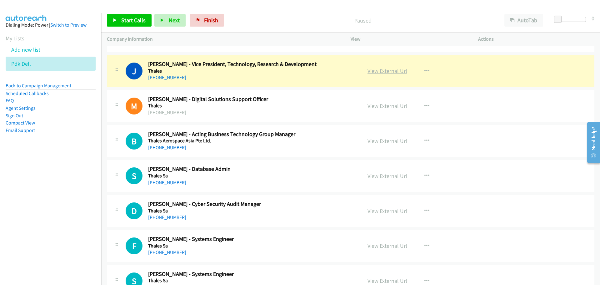
click at [387, 69] on link "View External Url" at bounding box center [387, 70] width 40 height 7
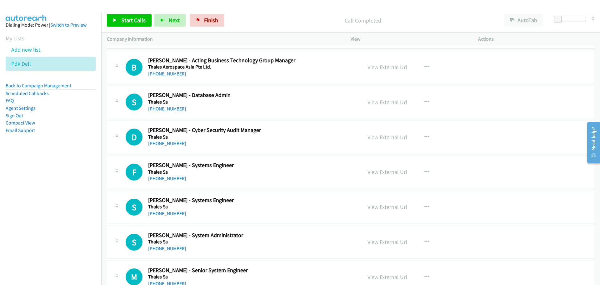
scroll to position [2062, 0]
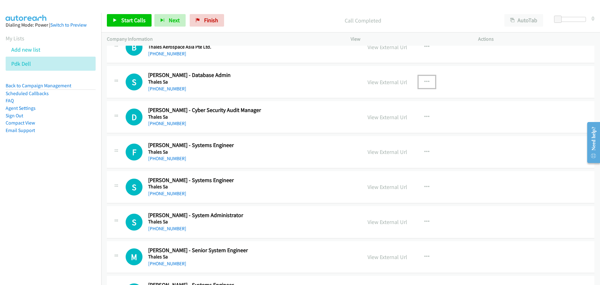
click at [424, 80] on icon "button" at bounding box center [426, 81] width 5 height 5
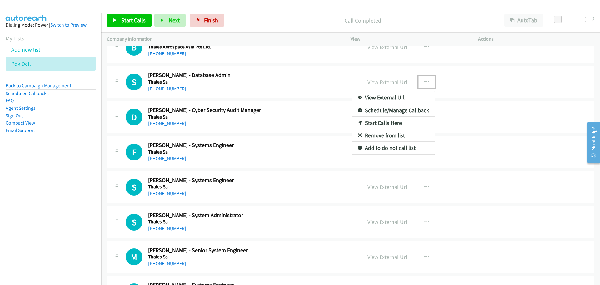
click at [379, 123] on link "Start Calls Here" at bounding box center [393, 123] width 83 height 12
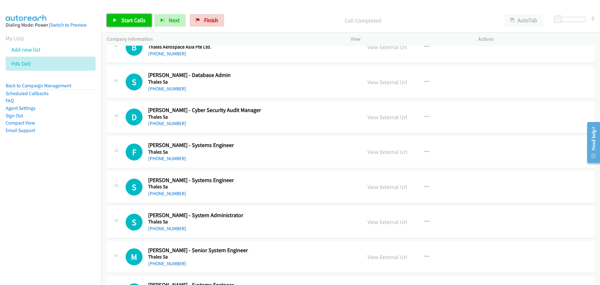
click at [137, 19] on span "Start Calls" at bounding box center [133, 20] width 24 height 7
click at [130, 18] on span "Pause" at bounding box center [128, 20] width 14 height 7
click at [137, 21] on span "Start Calls" at bounding box center [133, 20] width 24 height 7
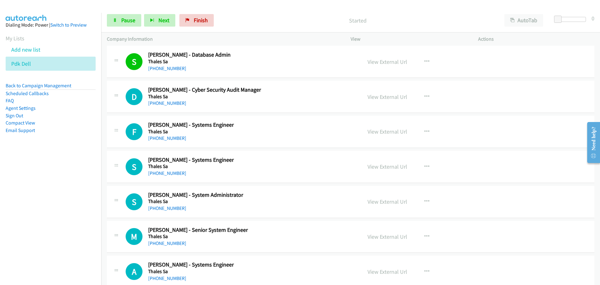
scroll to position [2094, 0]
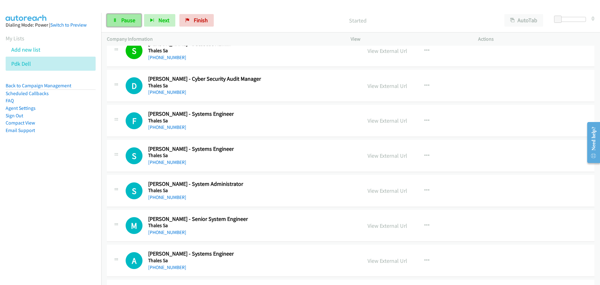
click at [128, 20] on span "Pause" at bounding box center [128, 20] width 14 height 7
click at [136, 22] on span "Start Calls" at bounding box center [133, 20] width 24 height 7
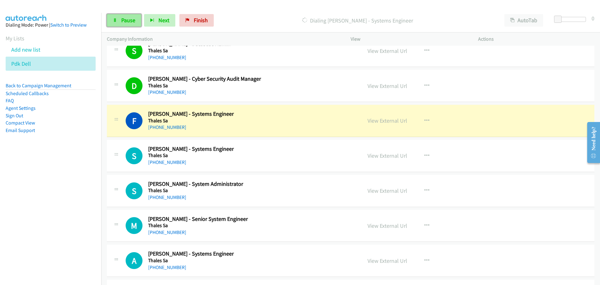
click at [131, 22] on span "Pause" at bounding box center [128, 20] width 14 height 7
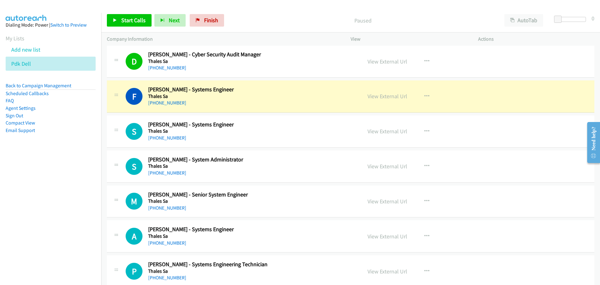
scroll to position [2125, 0]
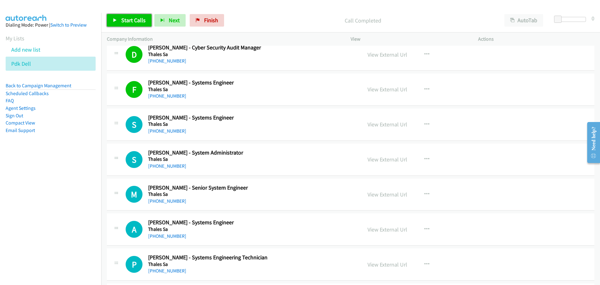
click at [140, 20] on span "Start Calls" at bounding box center [133, 20] width 24 height 7
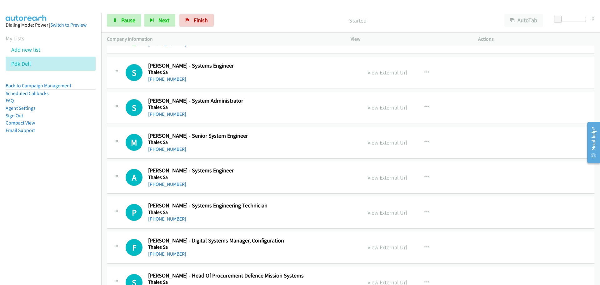
scroll to position [2187, 0]
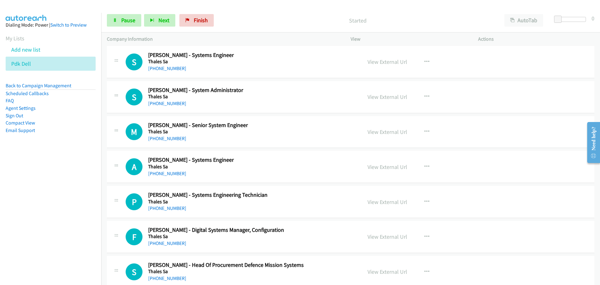
click at [125, 13] on div "Start Calls Pause Next Finish Started AutoTab AutoTab 0" at bounding box center [350, 20] width 499 height 24
click at [125, 19] on span "Pause" at bounding box center [128, 20] width 14 height 7
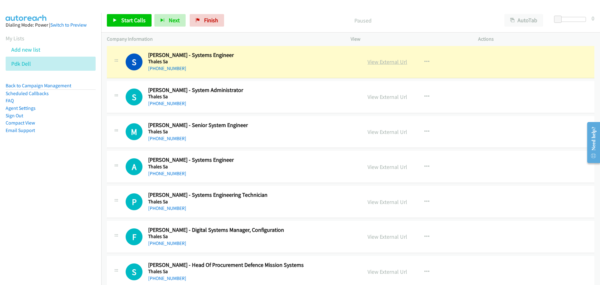
click at [382, 63] on link "View External Url" at bounding box center [387, 61] width 40 height 7
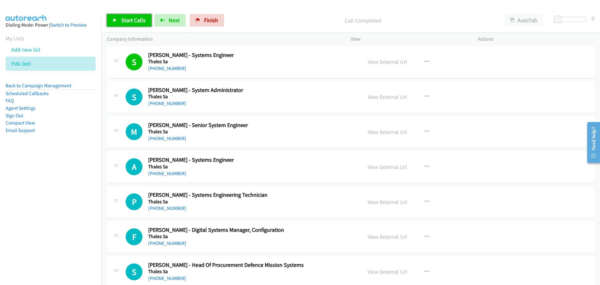
click at [138, 18] on span "Start Calls" at bounding box center [133, 20] width 24 height 7
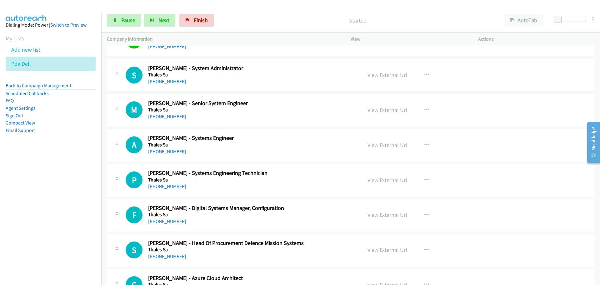
scroll to position [2219, 0]
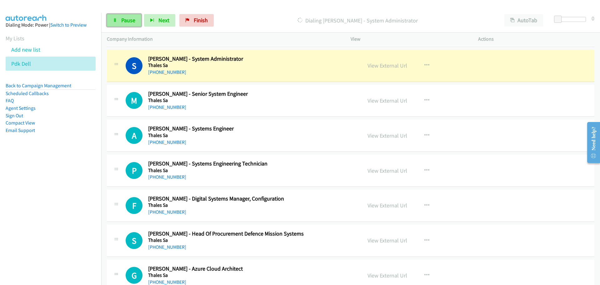
click at [126, 17] on span "Pause" at bounding box center [128, 20] width 14 height 7
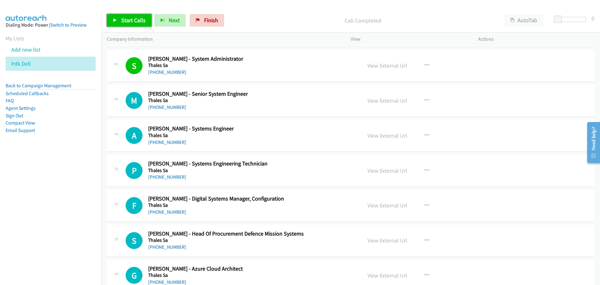
click at [135, 20] on span "Start Calls" at bounding box center [133, 20] width 24 height 7
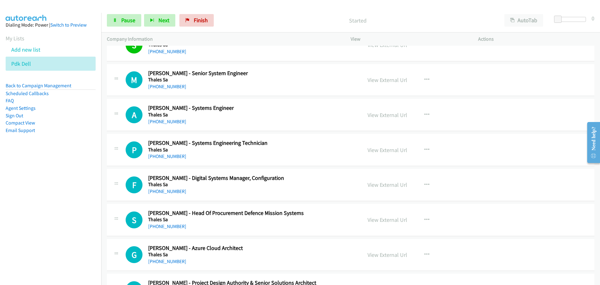
scroll to position [2250, 0]
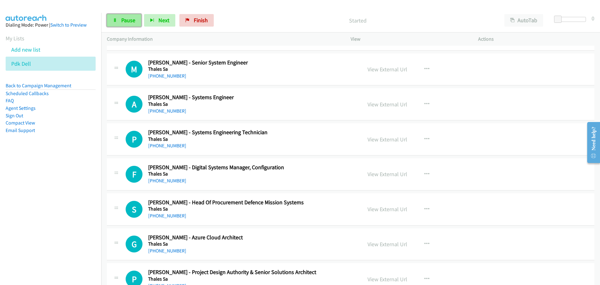
click at [128, 25] on link "Pause" at bounding box center [124, 20] width 34 height 12
click at [132, 22] on span "Start Calls" at bounding box center [133, 20] width 24 height 7
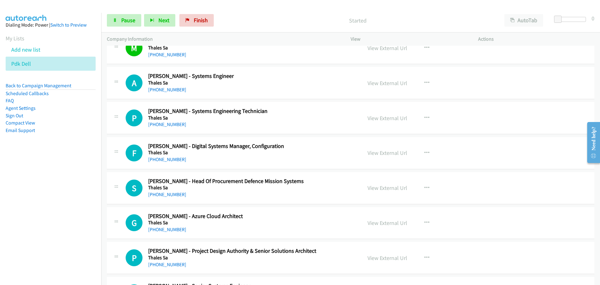
scroll to position [2281, 0]
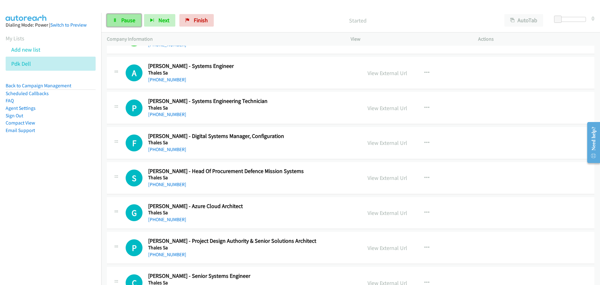
click at [129, 22] on span "Pause" at bounding box center [128, 20] width 14 height 7
click at [122, 20] on span "Start Calls" at bounding box center [133, 20] width 24 height 7
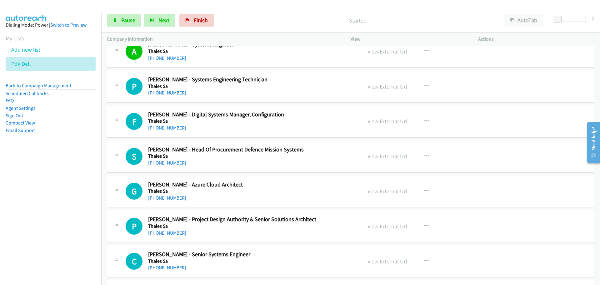
scroll to position [2312, 0]
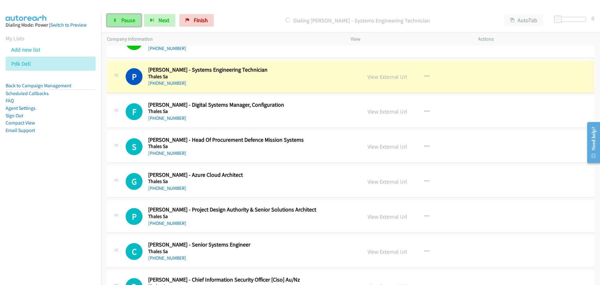
click at [132, 15] on link "Pause" at bounding box center [124, 20] width 34 height 12
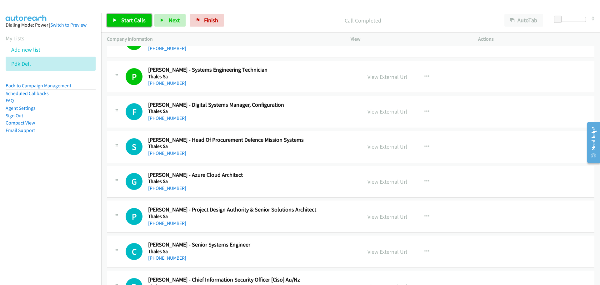
click at [136, 22] on span "Start Calls" at bounding box center [133, 20] width 24 height 7
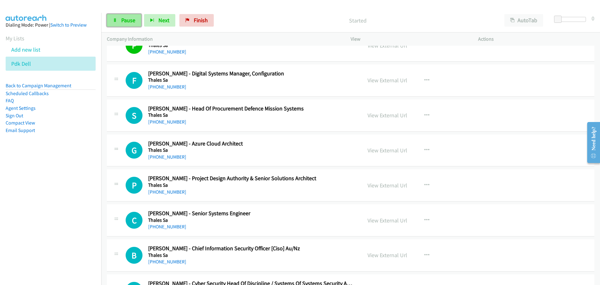
drag, startPoint x: 122, startPoint y: 17, endPoint x: 119, endPoint y: 20, distance: 4.4
click at [122, 17] on span "Pause" at bounding box center [128, 20] width 14 height 7
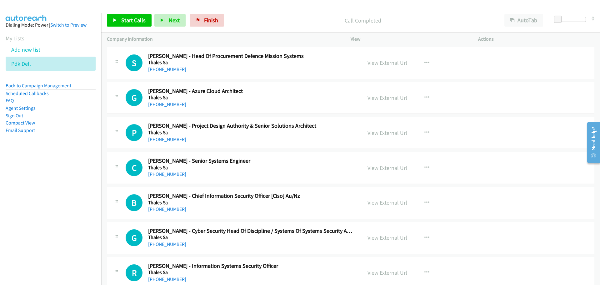
scroll to position [2406, 0]
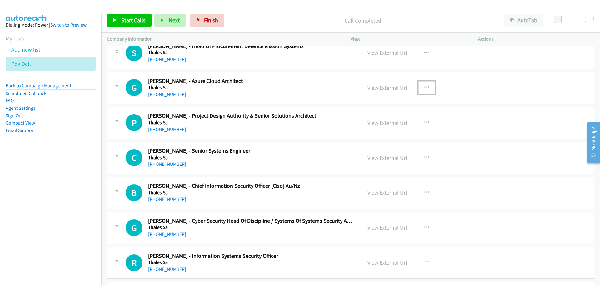
click at [425, 86] on icon "button" at bounding box center [426, 87] width 5 height 5
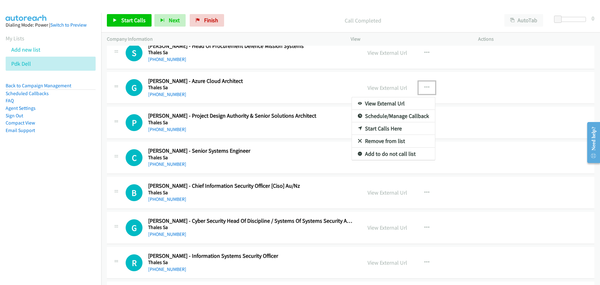
click at [386, 128] on link "Start Calls Here" at bounding box center [393, 128] width 83 height 12
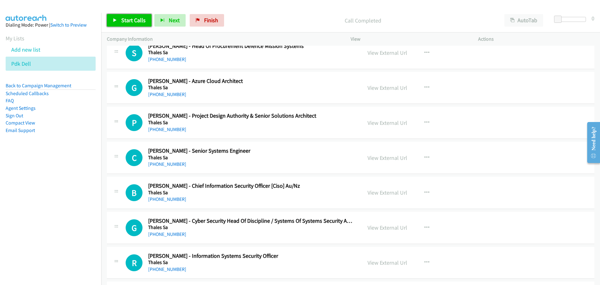
click at [133, 20] on span "Start Calls" at bounding box center [133, 20] width 24 height 7
drag, startPoint x: 129, startPoint y: 21, endPoint x: 103, endPoint y: 38, distance: 30.8
click at [129, 21] on span "Pause" at bounding box center [128, 20] width 14 height 7
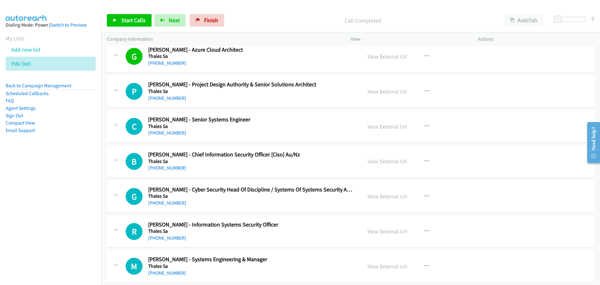
scroll to position [2469, 0]
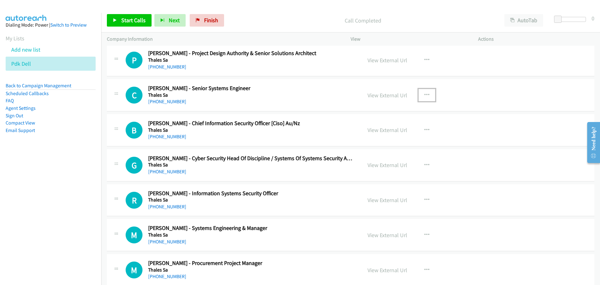
click at [424, 92] on icon "button" at bounding box center [426, 94] width 5 height 5
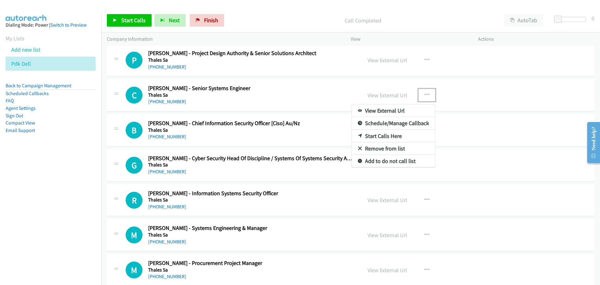
click at [378, 136] on link "Start Calls Here" at bounding box center [393, 136] width 83 height 12
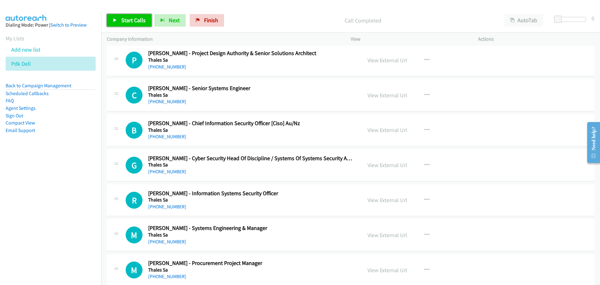
click at [130, 22] on span "Start Calls" at bounding box center [133, 20] width 24 height 7
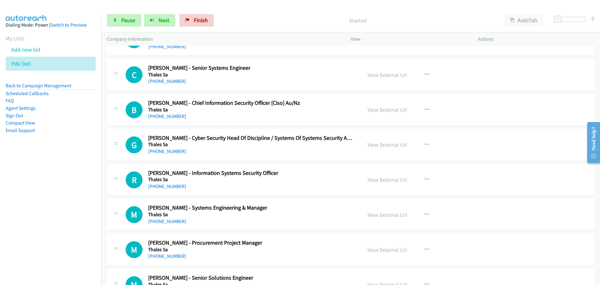
scroll to position [2500, 0]
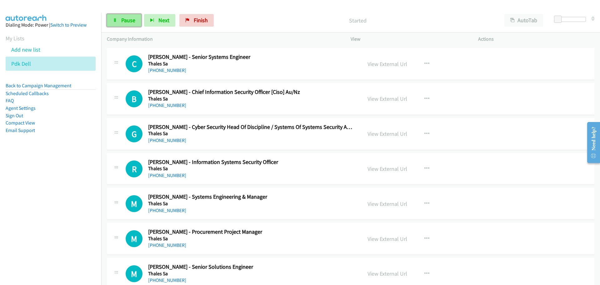
click at [133, 22] on span "Pause" at bounding box center [128, 20] width 14 height 7
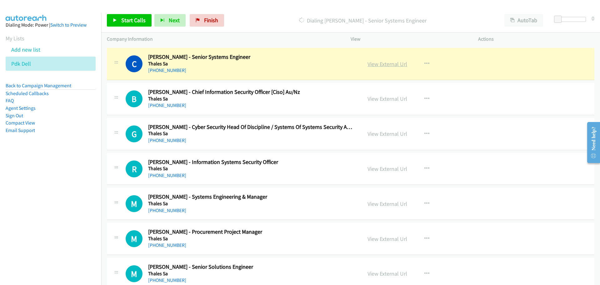
click at [384, 63] on link "View External Url" at bounding box center [387, 63] width 40 height 7
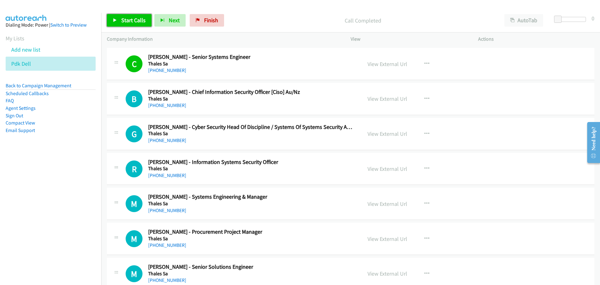
click at [128, 21] on span "Start Calls" at bounding box center [133, 20] width 24 height 7
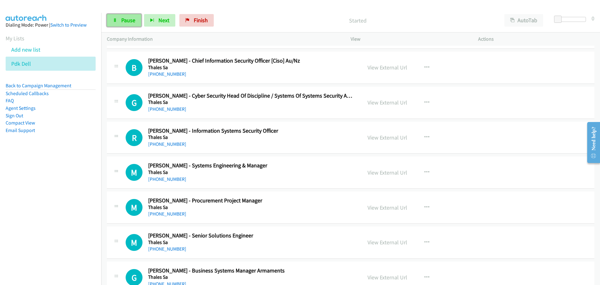
click at [124, 19] on span "Pause" at bounding box center [128, 20] width 14 height 7
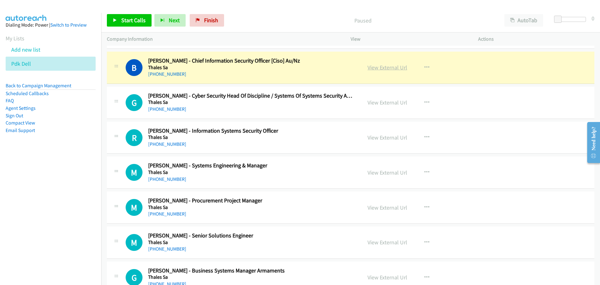
click at [387, 68] on link "View External Url" at bounding box center [387, 67] width 40 height 7
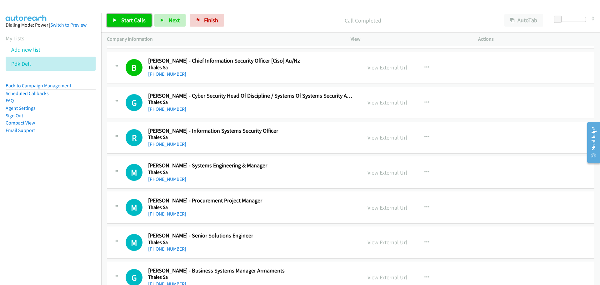
click at [130, 18] on span "Start Calls" at bounding box center [133, 20] width 24 height 7
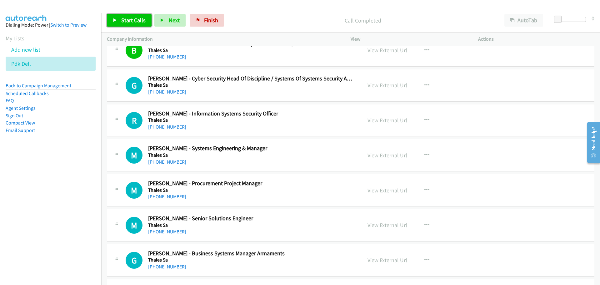
scroll to position [2562, 0]
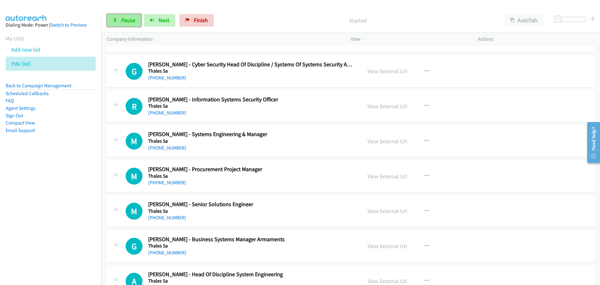
click at [127, 22] on span "Pause" at bounding box center [128, 20] width 14 height 7
